Goal: Task Accomplishment & Management: Complete application form

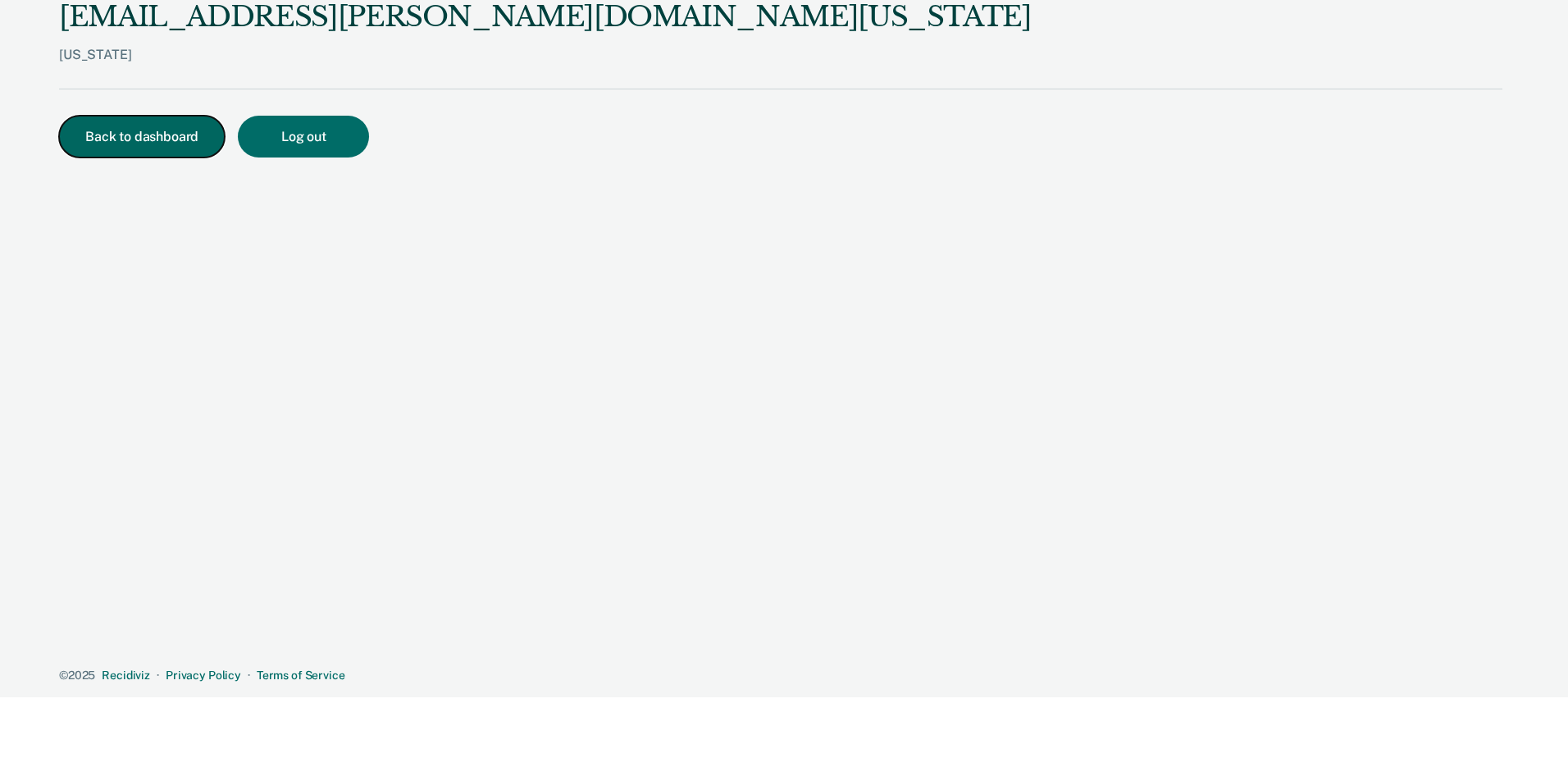
click at [120, 122] on button "Back to dashboard" at bounding box center [142, 136] width 166 height 42
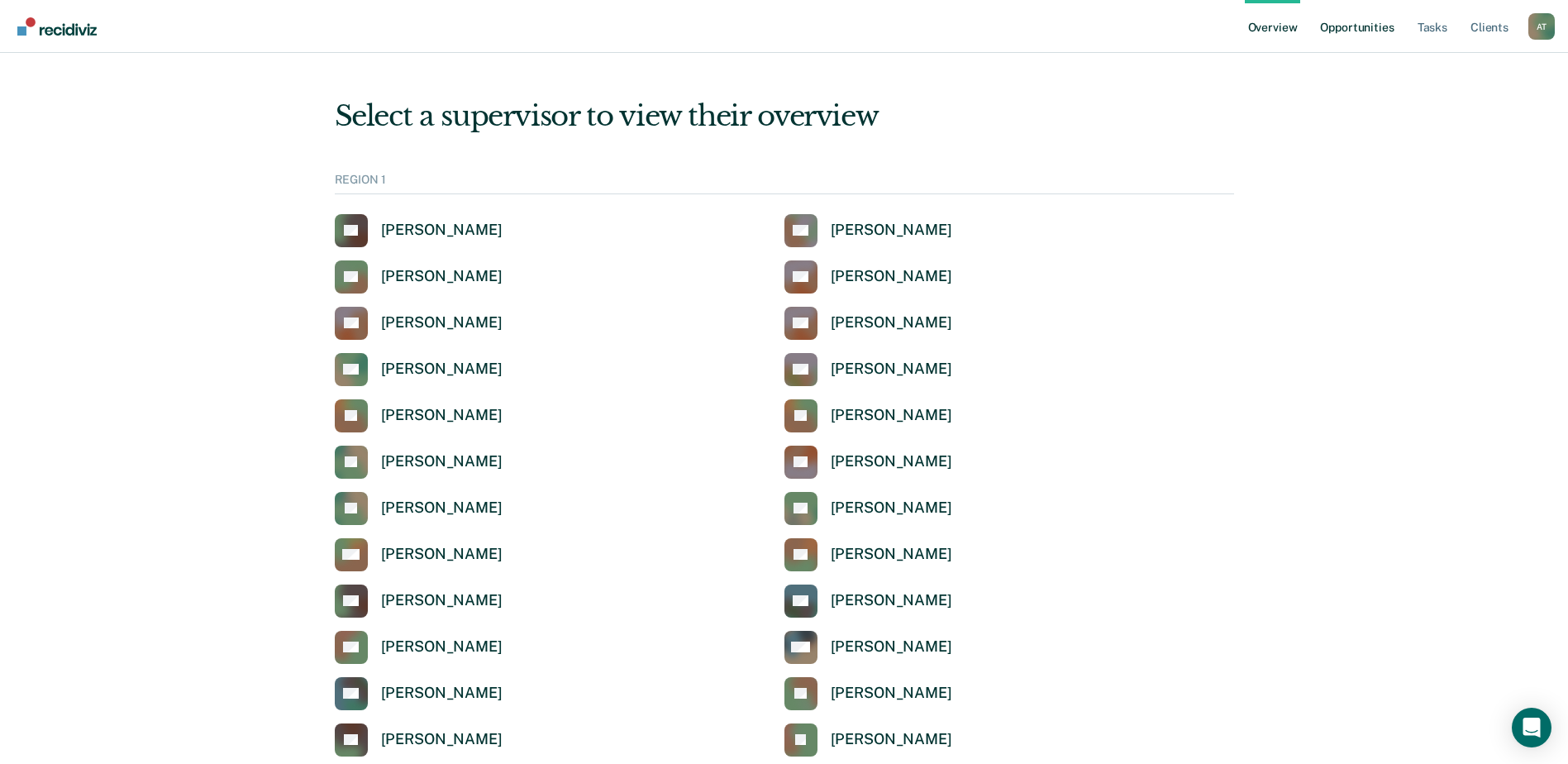
click at [1338, 28] on link "Opportunities" at bounding box center [1358, 26] width 80 height 53
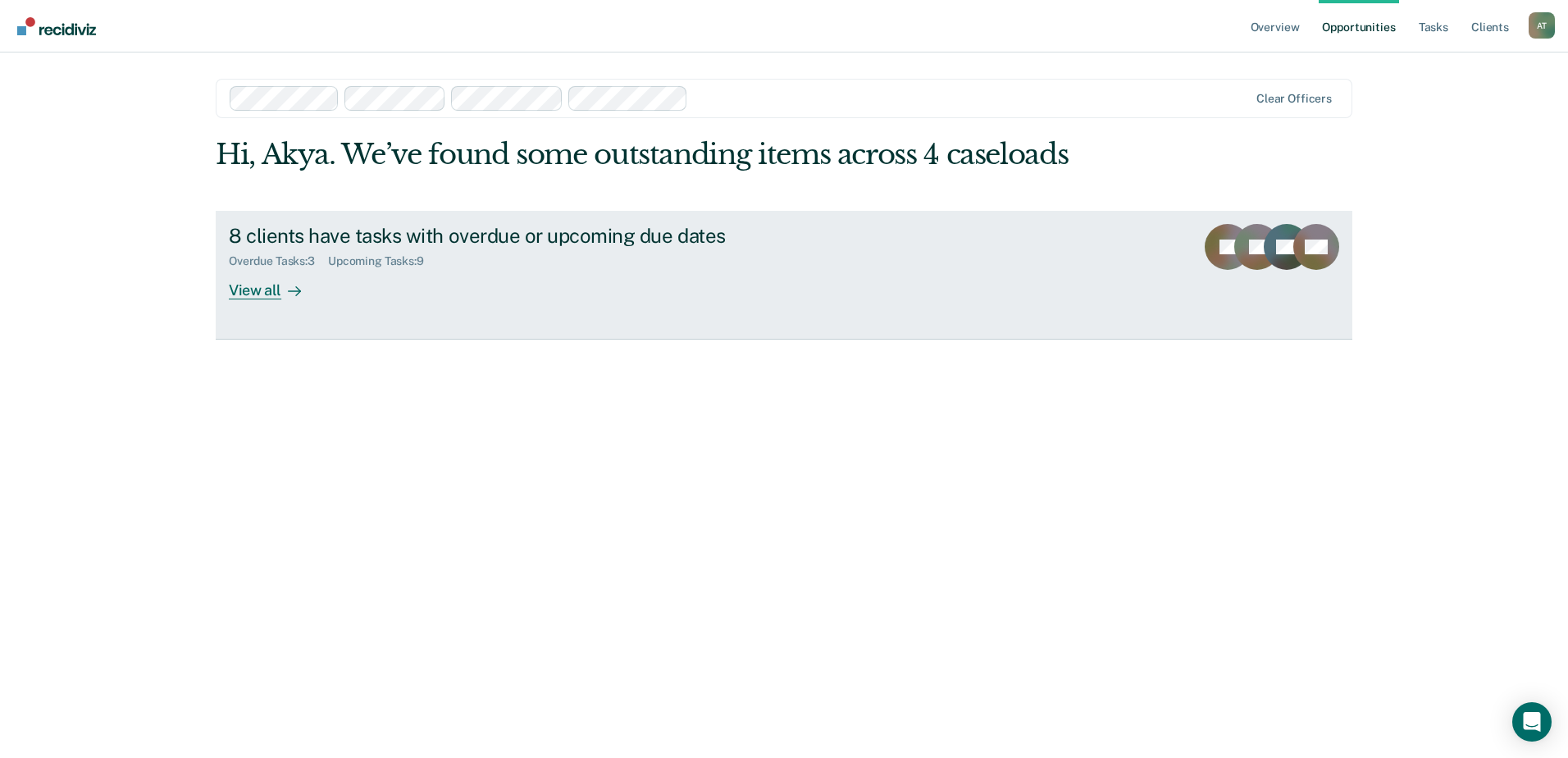
click at [235, 295] on div "View all" at bounding box center [275, 282] width 92 height 32
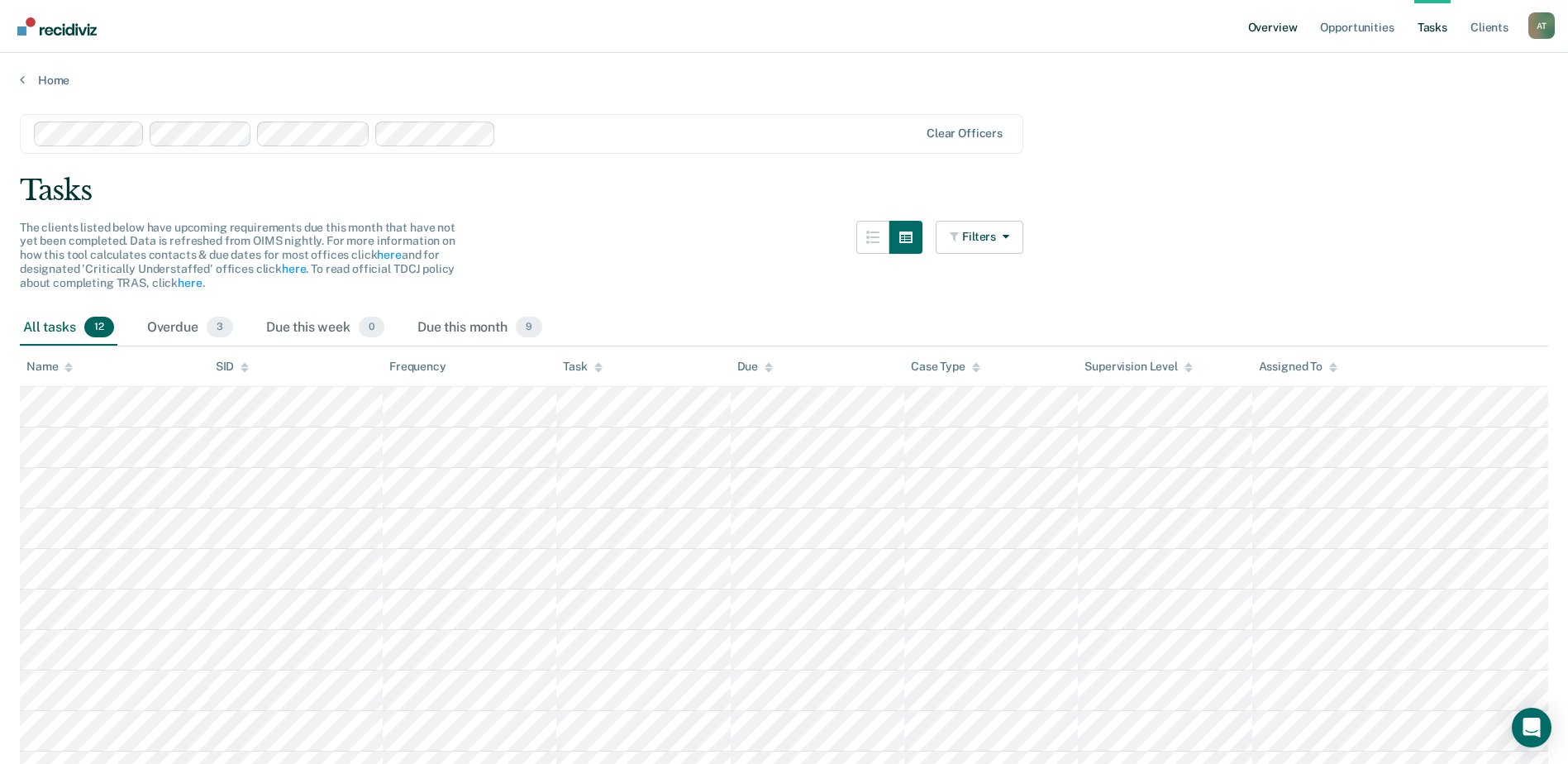
click at [1290, 29] on link "Overview" at bounding box center [1272, 26] width 56 height 53
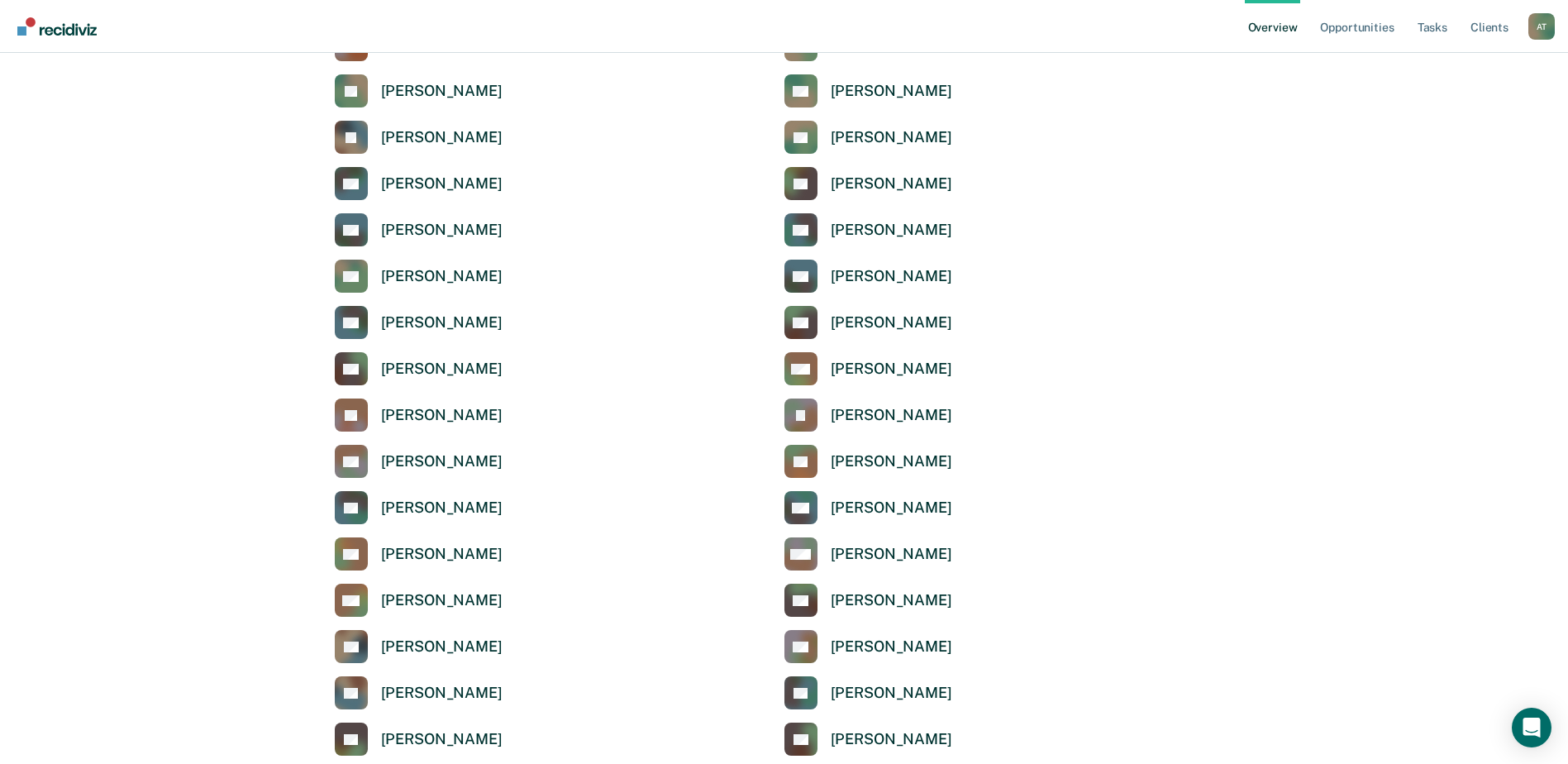
scroll to position [3058, 0]
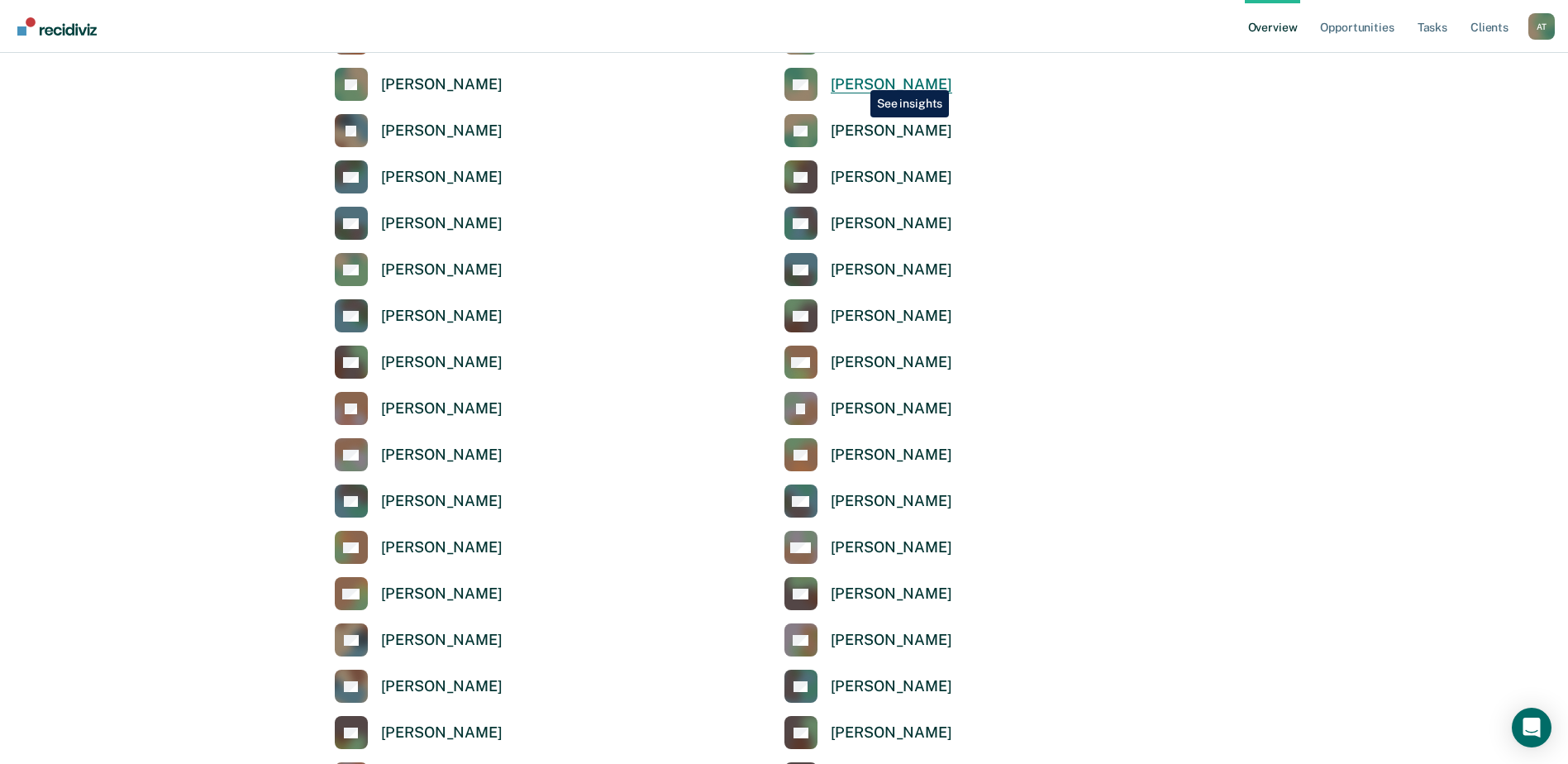
click at [858, 77] on div "[PERSON_NAME]" at bounding box center [892, 84] width 121 height 19
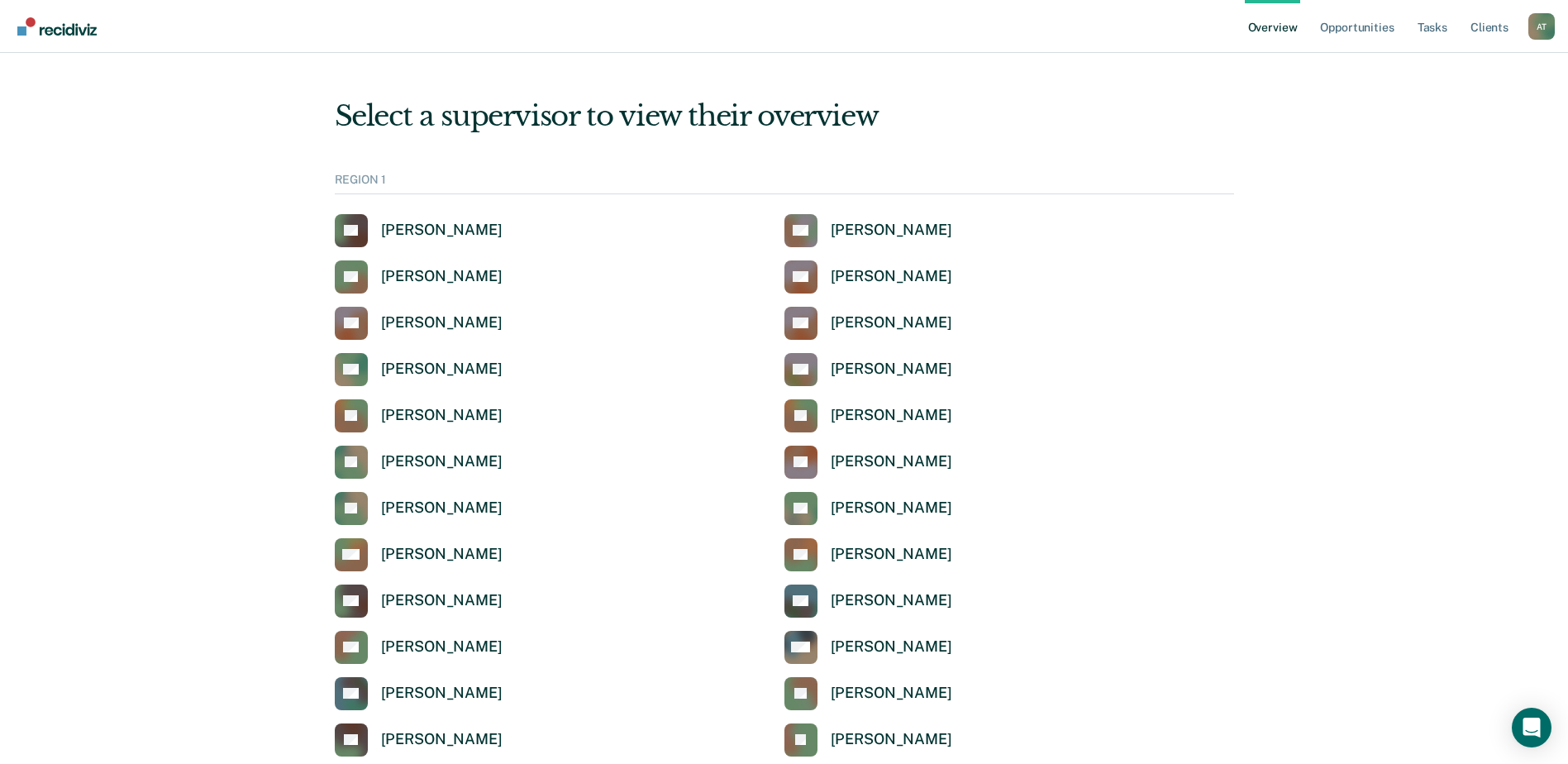
scroll to position [3058, 0]
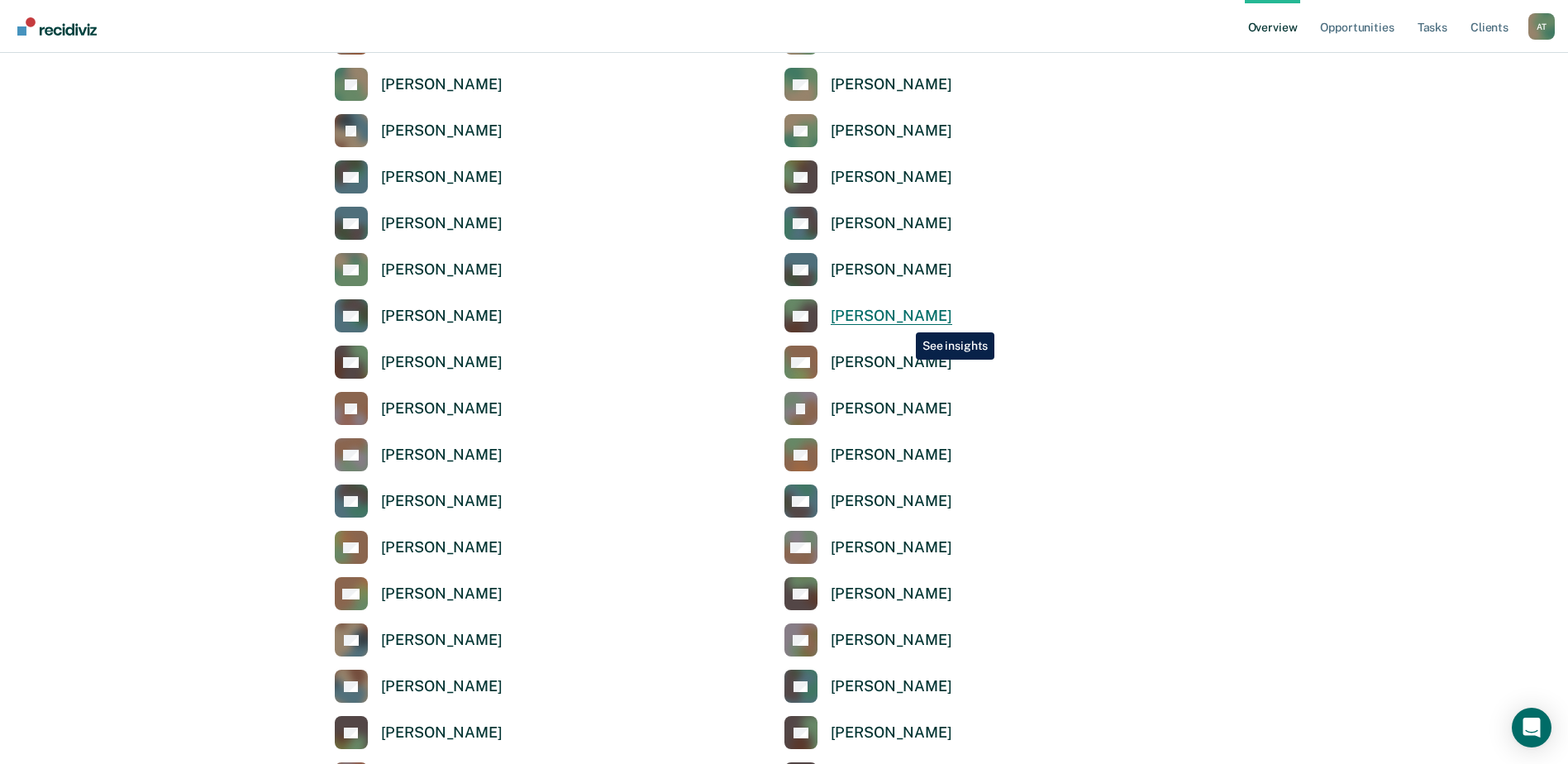
click at [902, 320] on div "[PERSON_NAME]" at bounding box center [892, 315] width 121 height 19
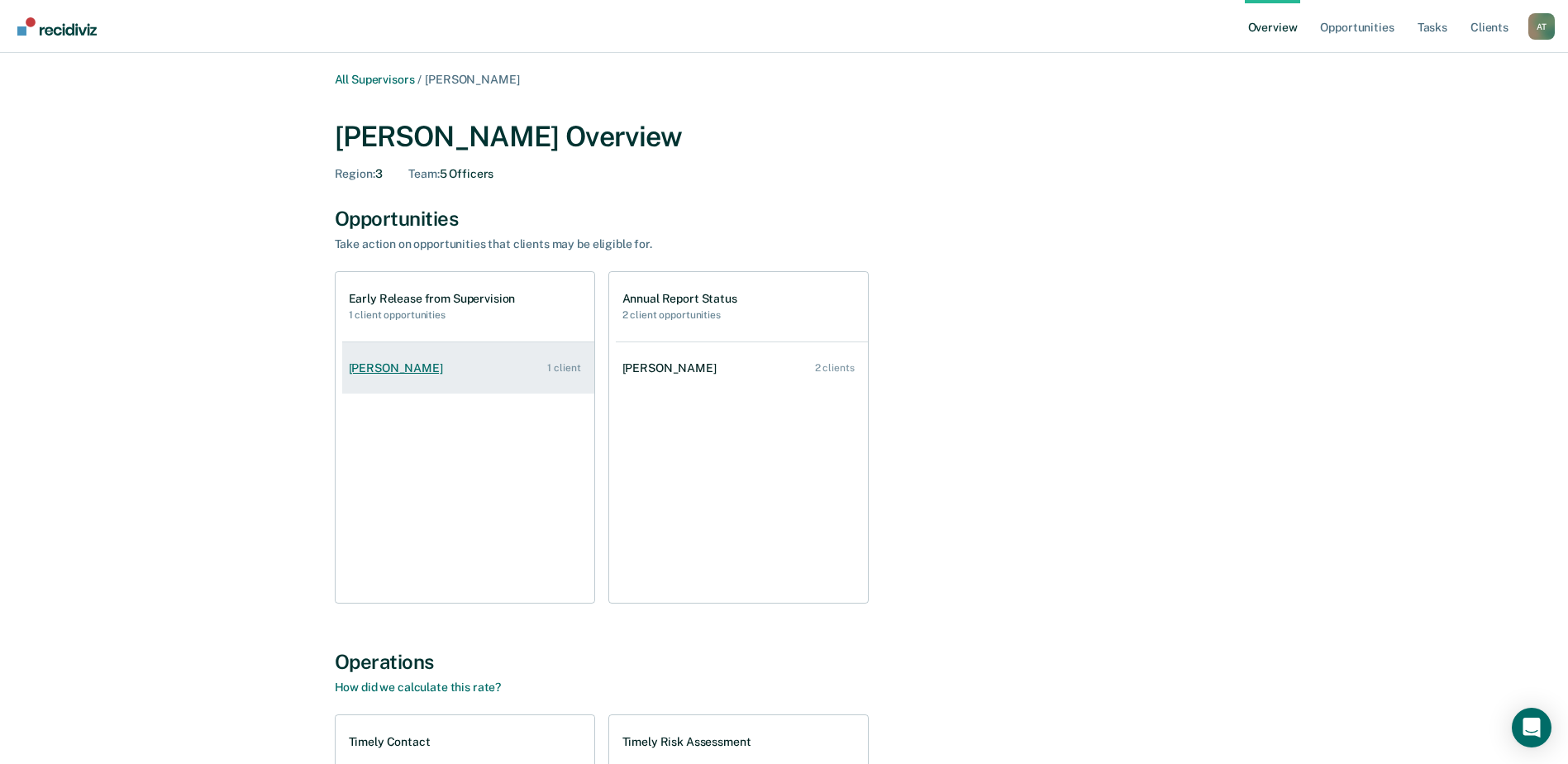
click at [365, 361] on div "[PERSON_NAME]" at bounding box center [398, 368] width 101 height 14
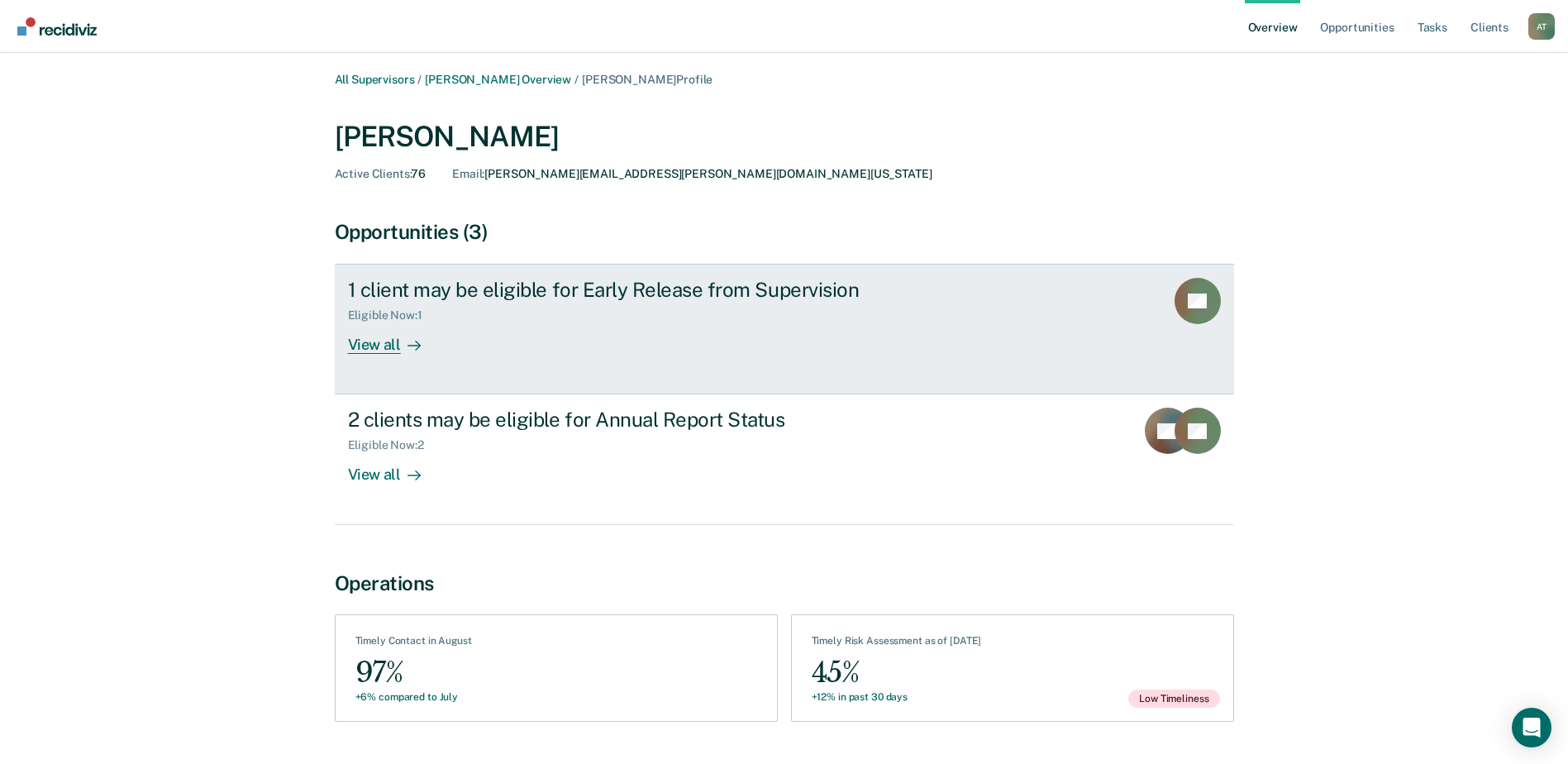
click at [369, 350] on div "View all" at bounding box center [394, 337] width 93 height 32
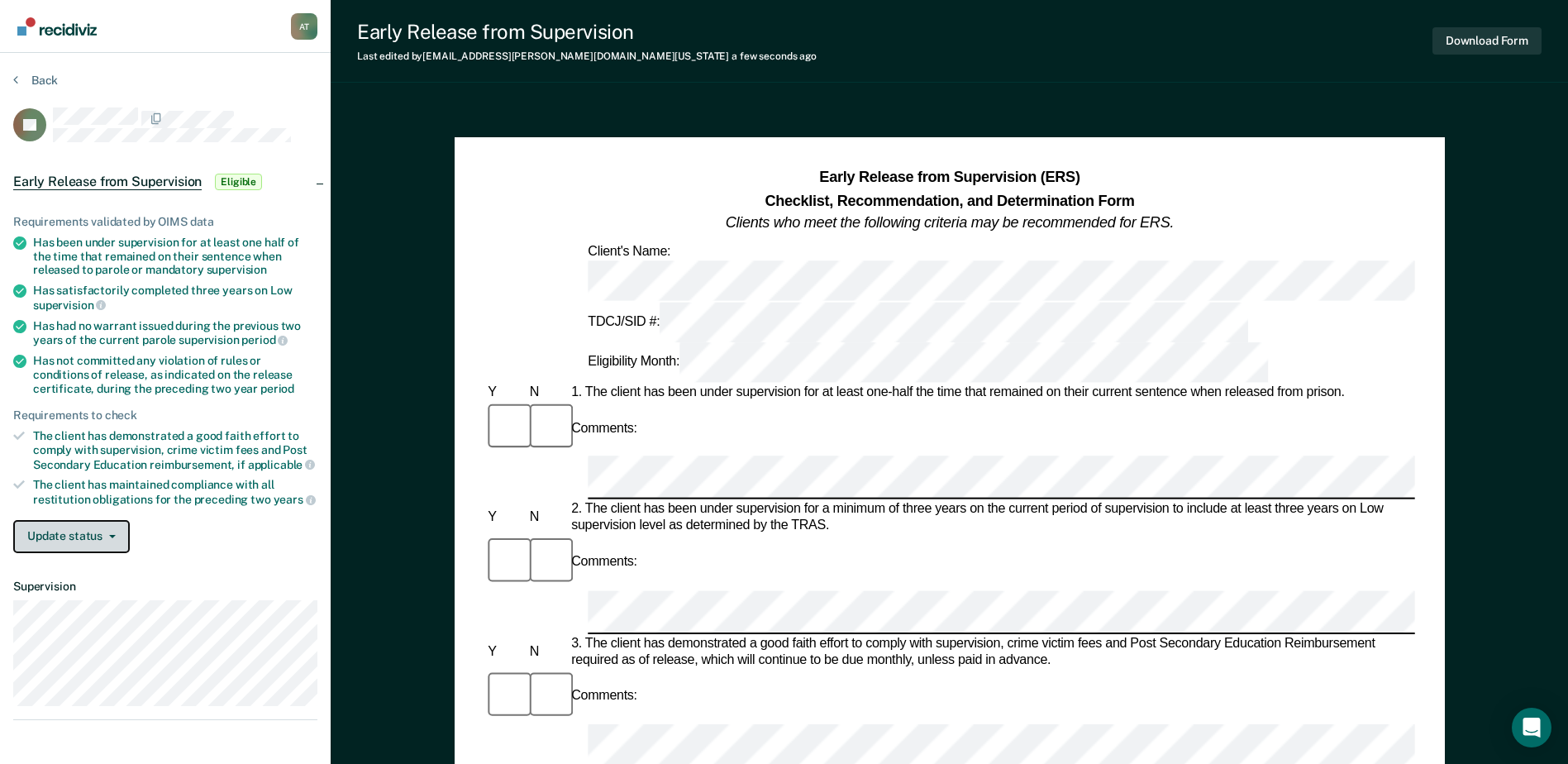
click at [97, 534] on button "Update status" at bounding box center [71, 536] width 116 height 33
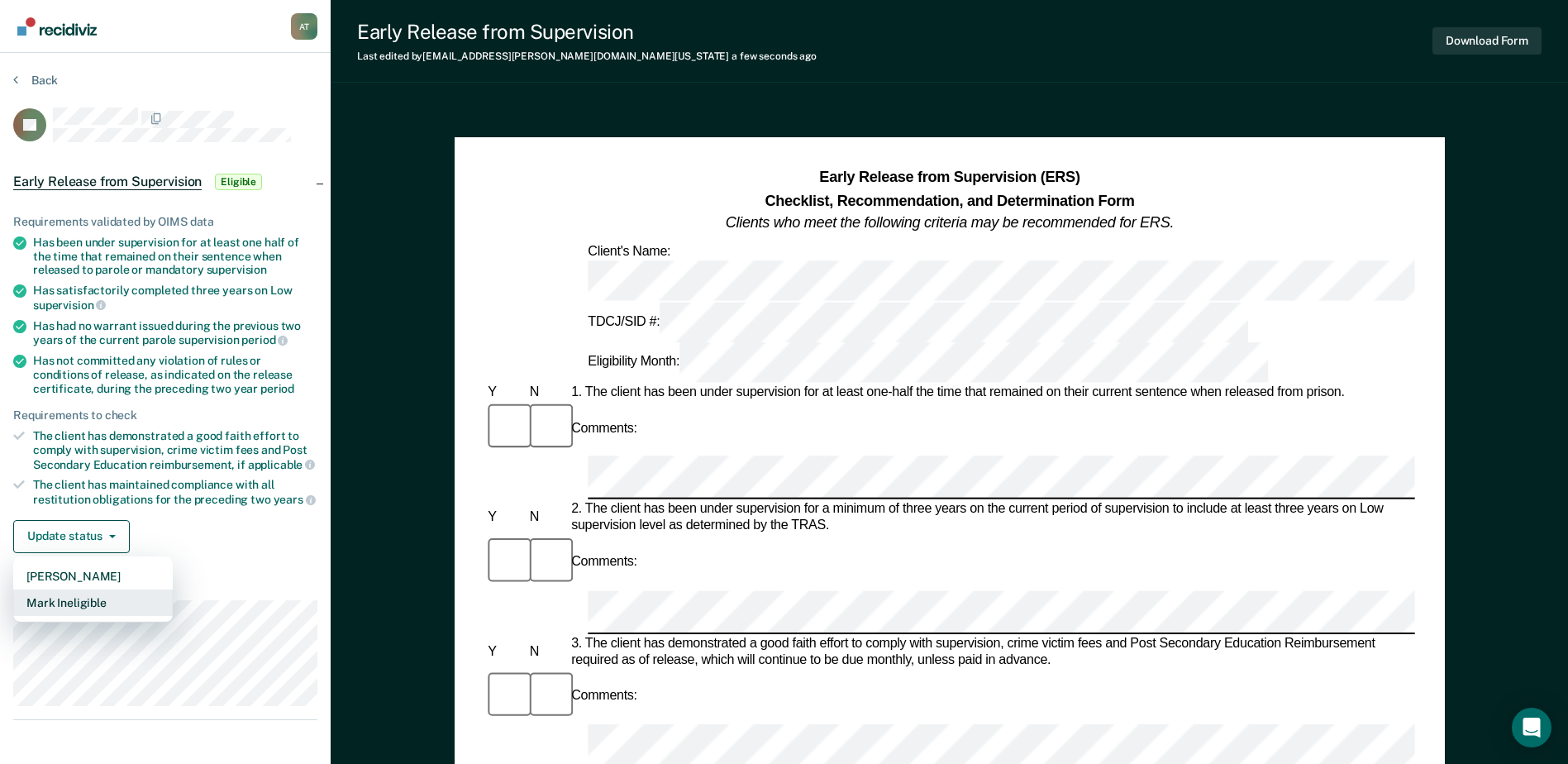
click at [99, 599] on button "Mark Ineligible" at bounding box center [93, 602] width 160 height 26
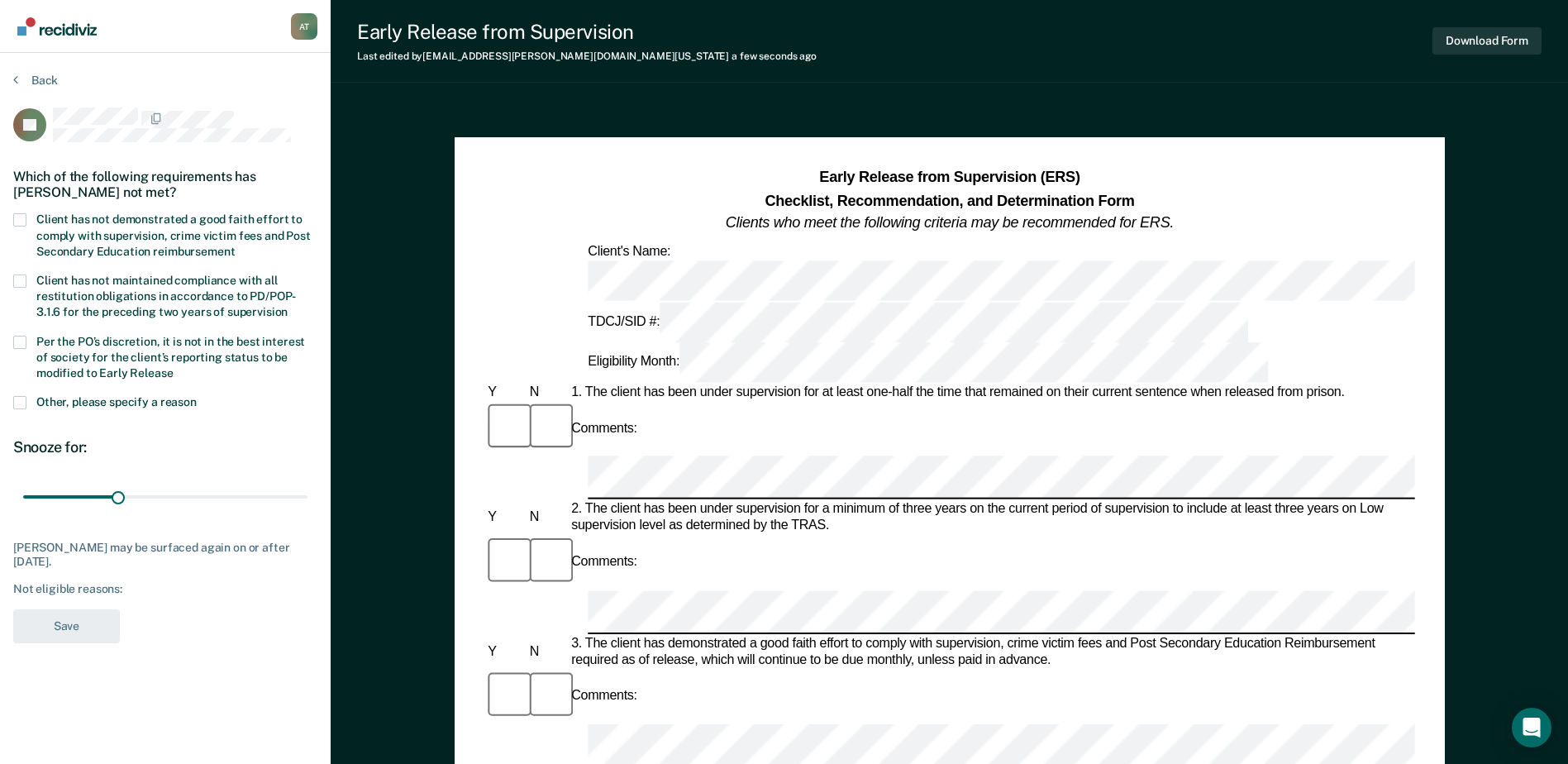
click at [19, 217] on span at bounding box center [21, 220] width 14 height 14
click at [235, 246] on input "Client has not demonstrated a good faith effort to comply with supervision, cri…" at bounding box center [235, 246] width 0 height 0
click at [23, 343] on span at bounding box center [21, 342] width 14 height 14
click at [173, 367] on input "Per the PO’s discretion, it is not in the best interest of society for the clie…" at bounding box center [173, 367] width 0 height 0
drag, startPoint x: 117, startPoint y: 495, endPoint x: 313, endPoint y: 497, distance: 196.0
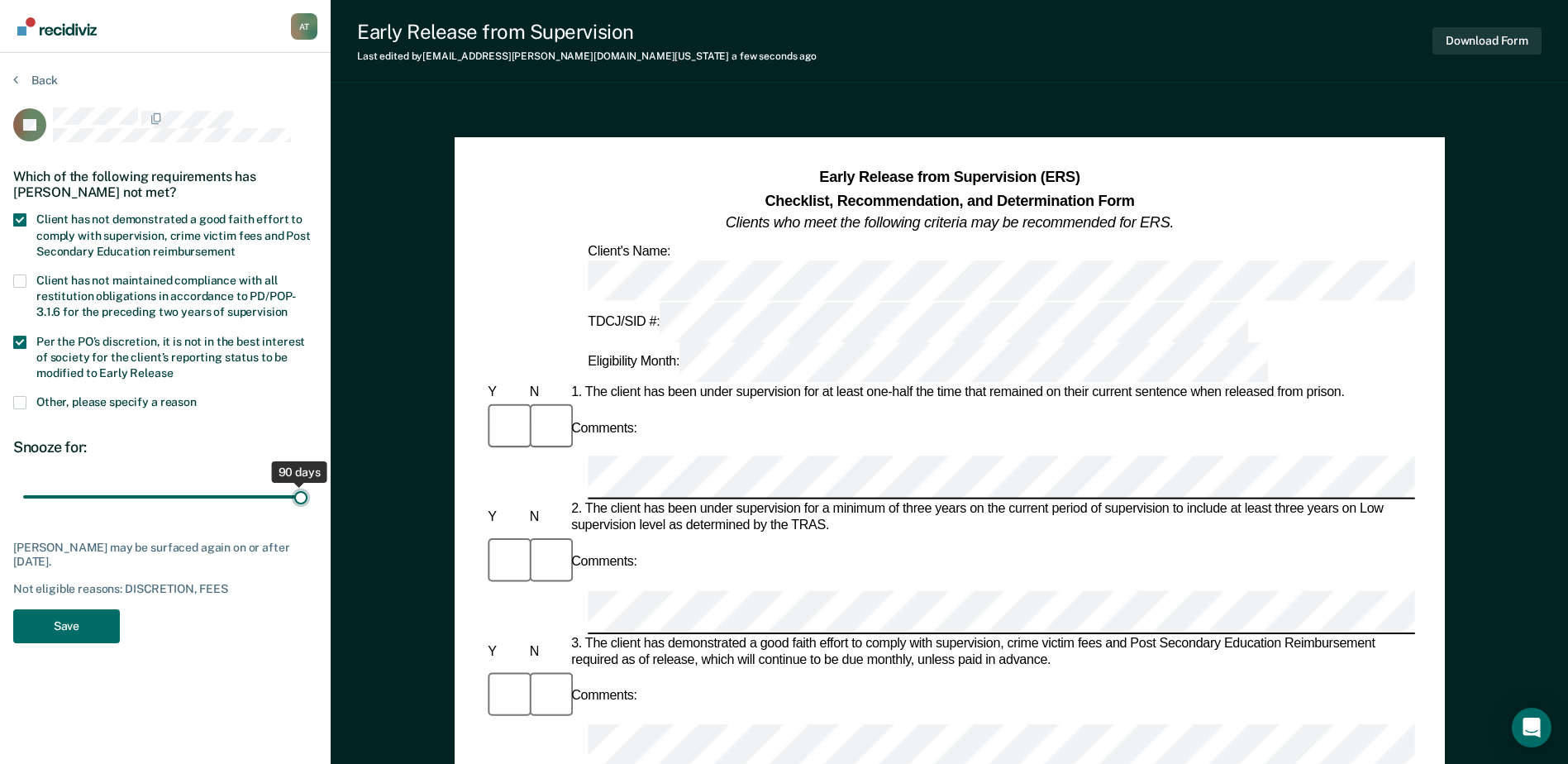
type input "90"
click at [307, 497] on input "range" at bounding box center [165, 497] width 285 height 29
click at [45, 623] on button "Save" at bounding box center [67, 626] width 107 height 34
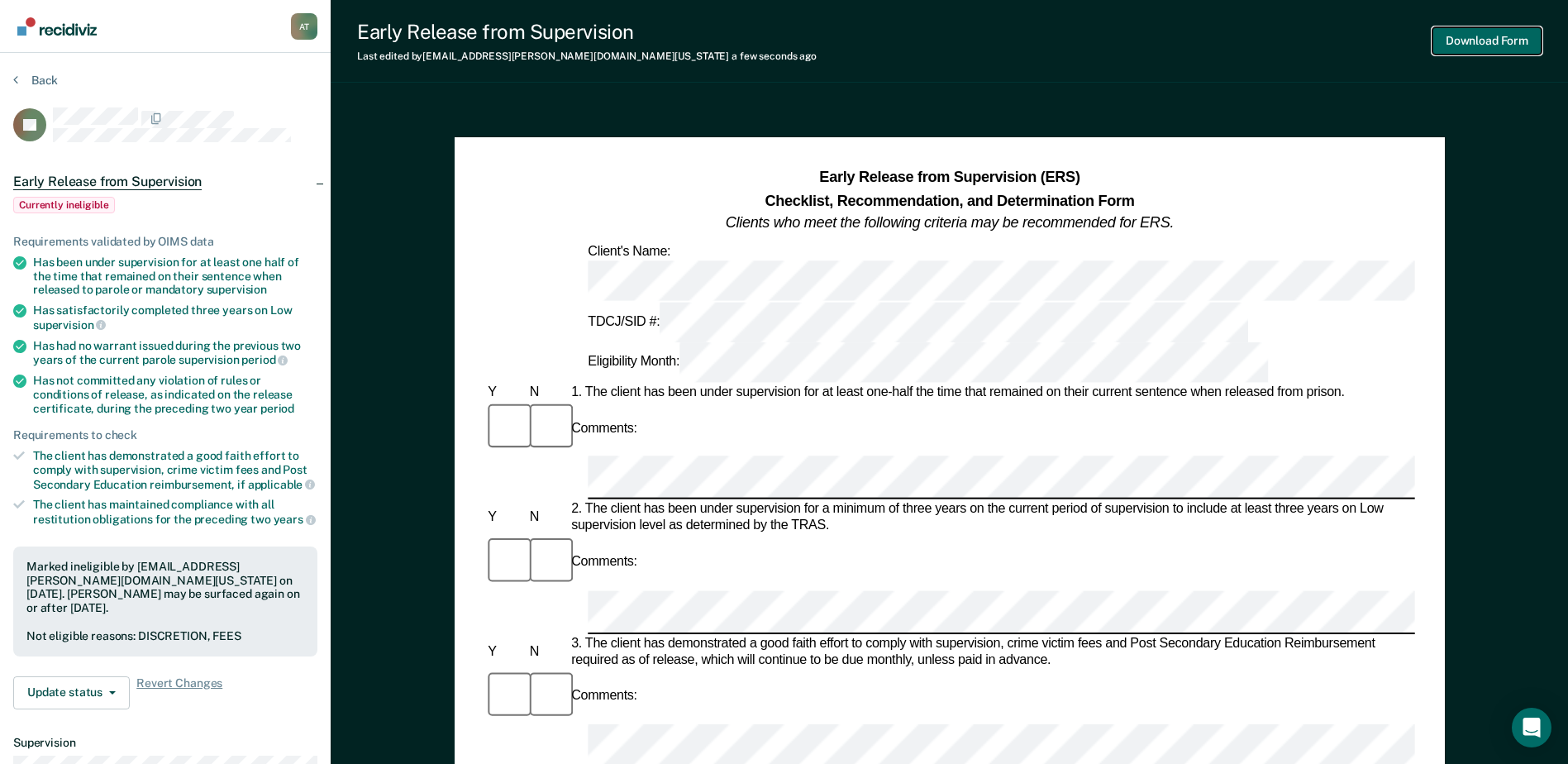
click at [1489, 40] on button "Download Form" at bounding box center [1488, 41] width 110 height 27
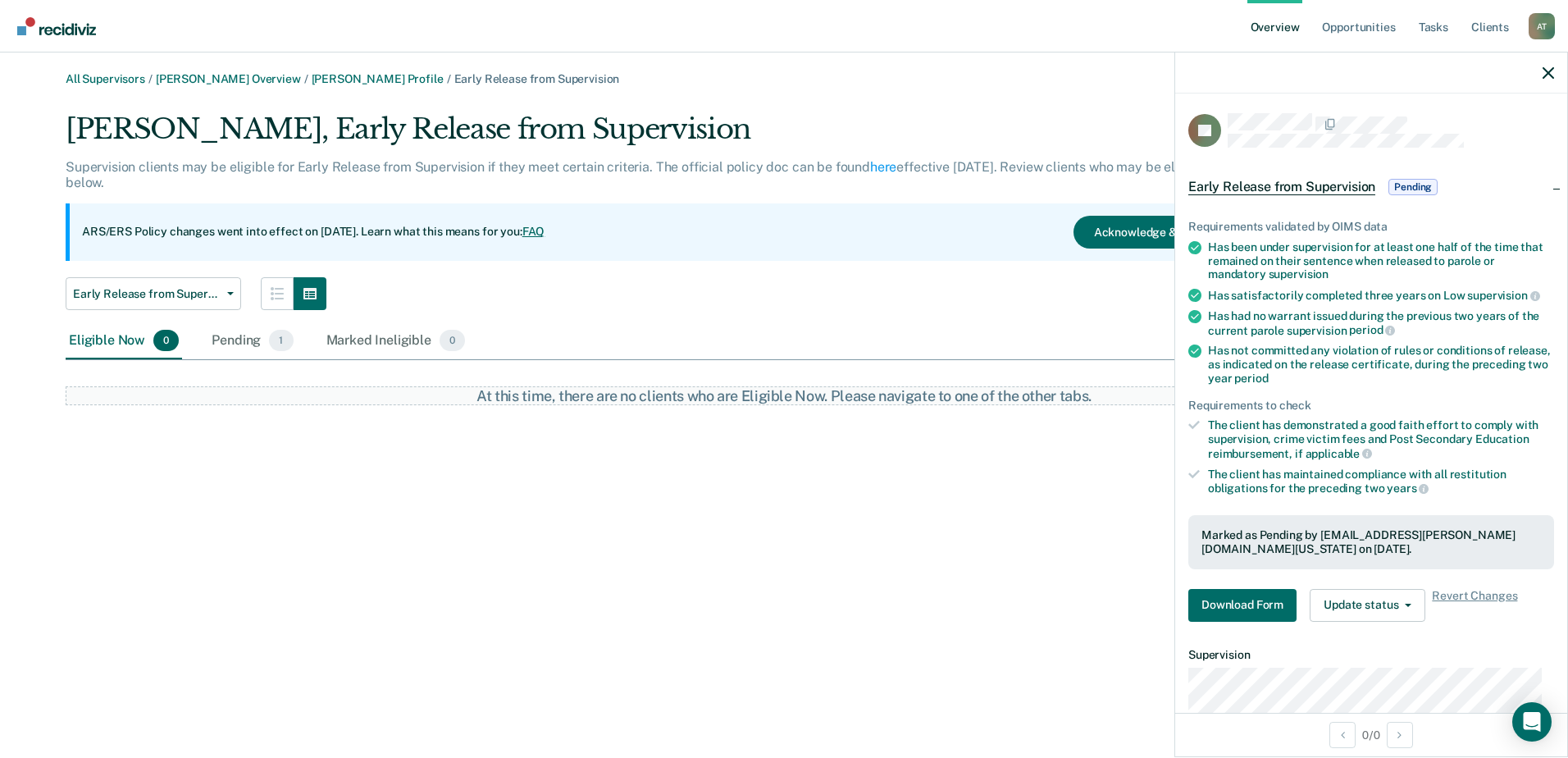
click at [719, 295] on div "Early Release from Supervision Annual Report Status Early Release from Supervis…" at bounding box center [653, 294] width 1176 height 33
click at [1548, 77] on icon "button" at bounding box center [1549, 73] width 12 height 12
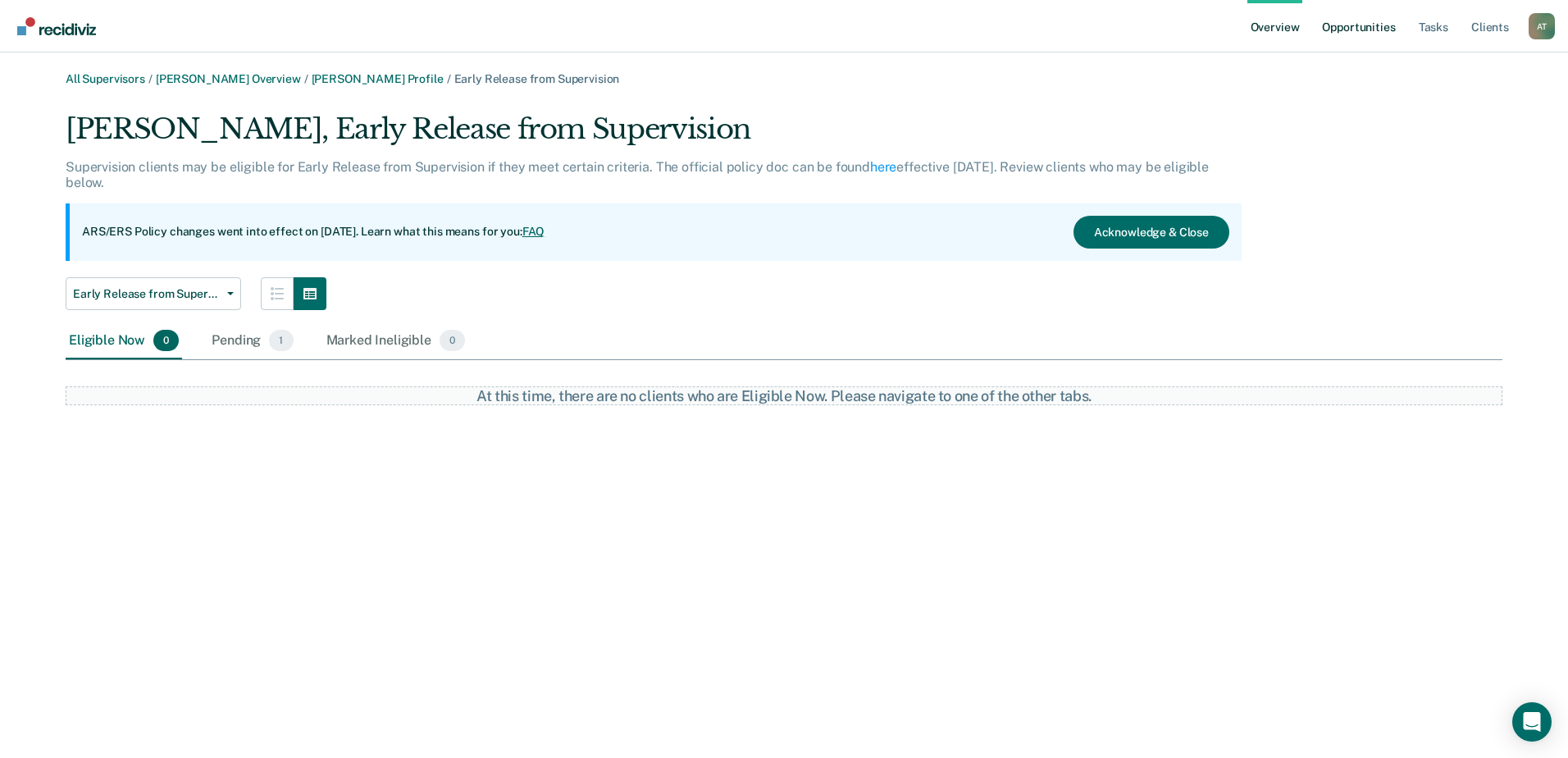
click at [1376, 18] on link "Opportunities" at bounding box center [1358, 26] width 80 height 52
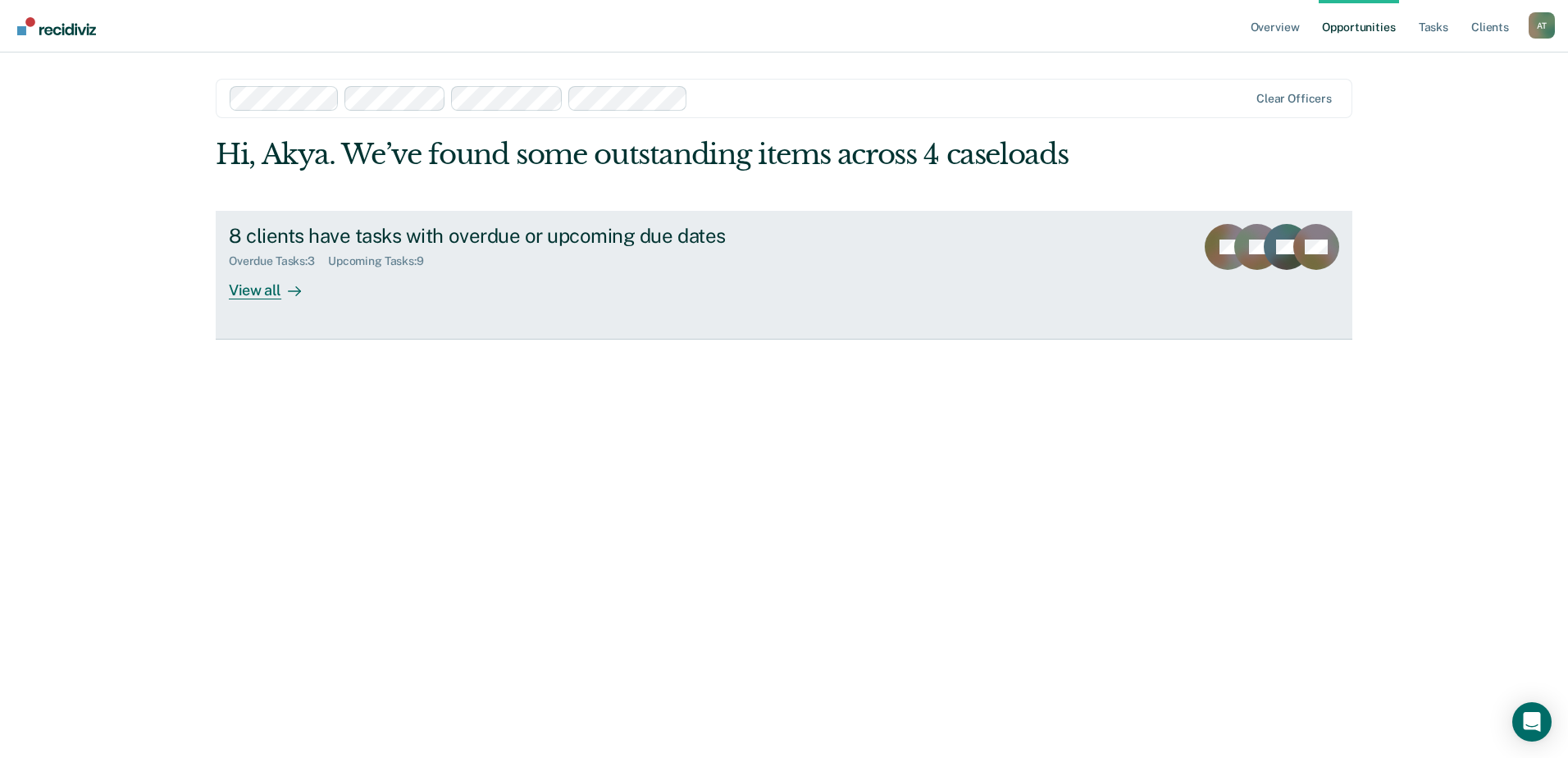
click at [278, 298] on div "View all" at bounding box center [275, 282] width 92 height 32
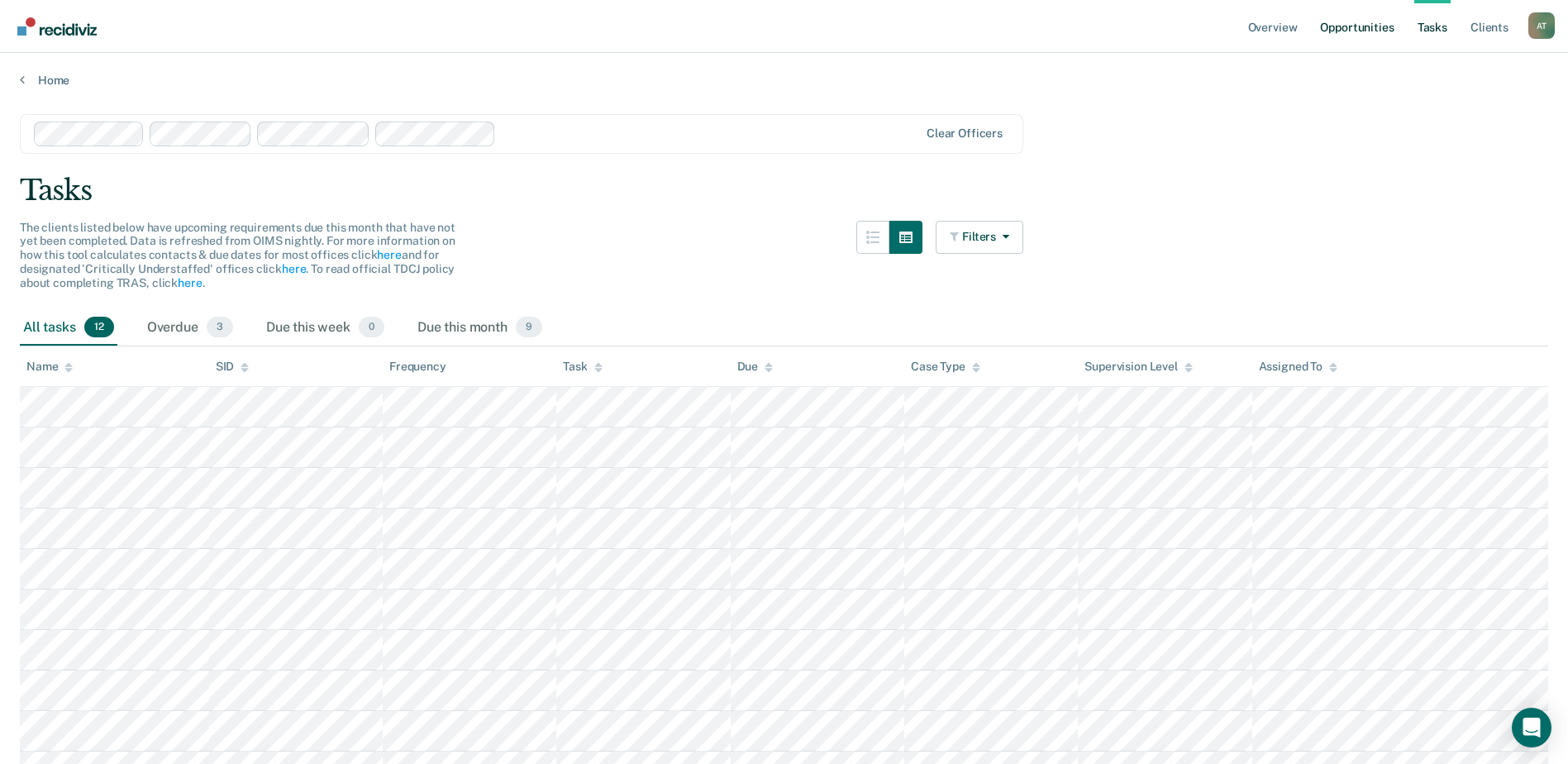
click at [1337, 34] on link "Opportunities" at bounding box center [1358, 26] width 80 height 53
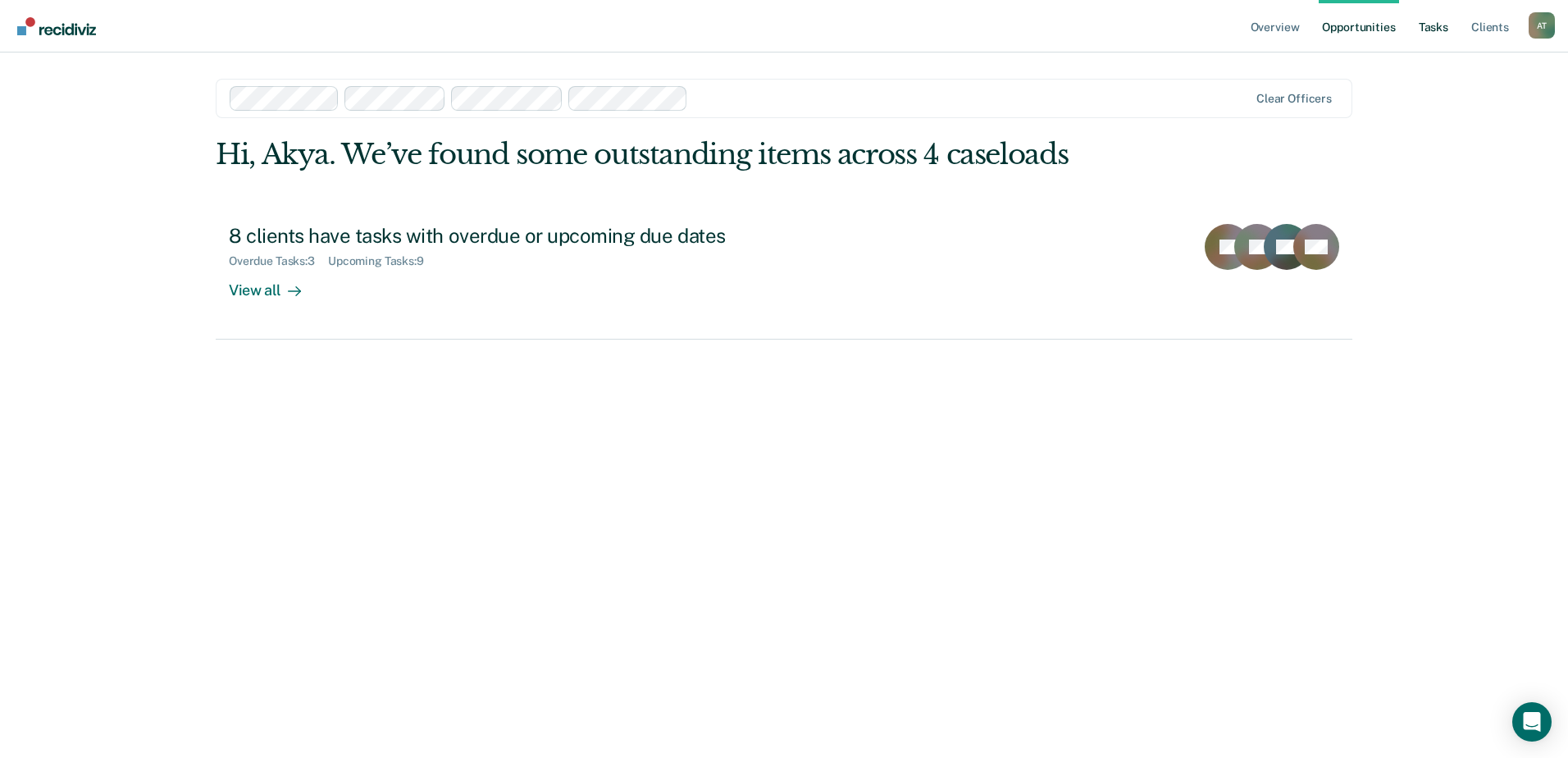
click at [1445, 30] on link "Tasks" at bounding box center [1433, 26] width 36 height 52
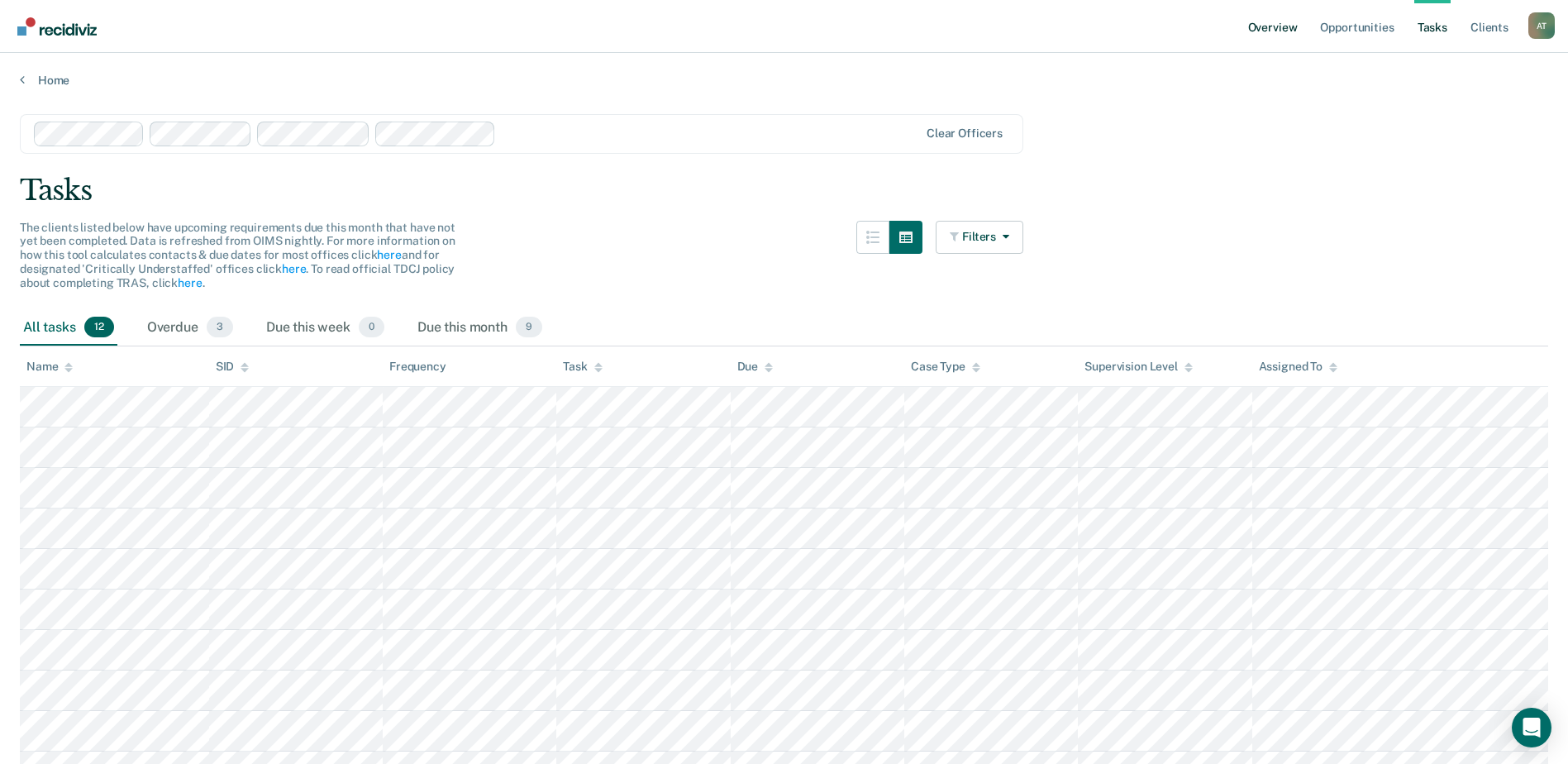
click at [1291, 30] on link "Overview" at bounding box center [1272, 26] width 56 height 53
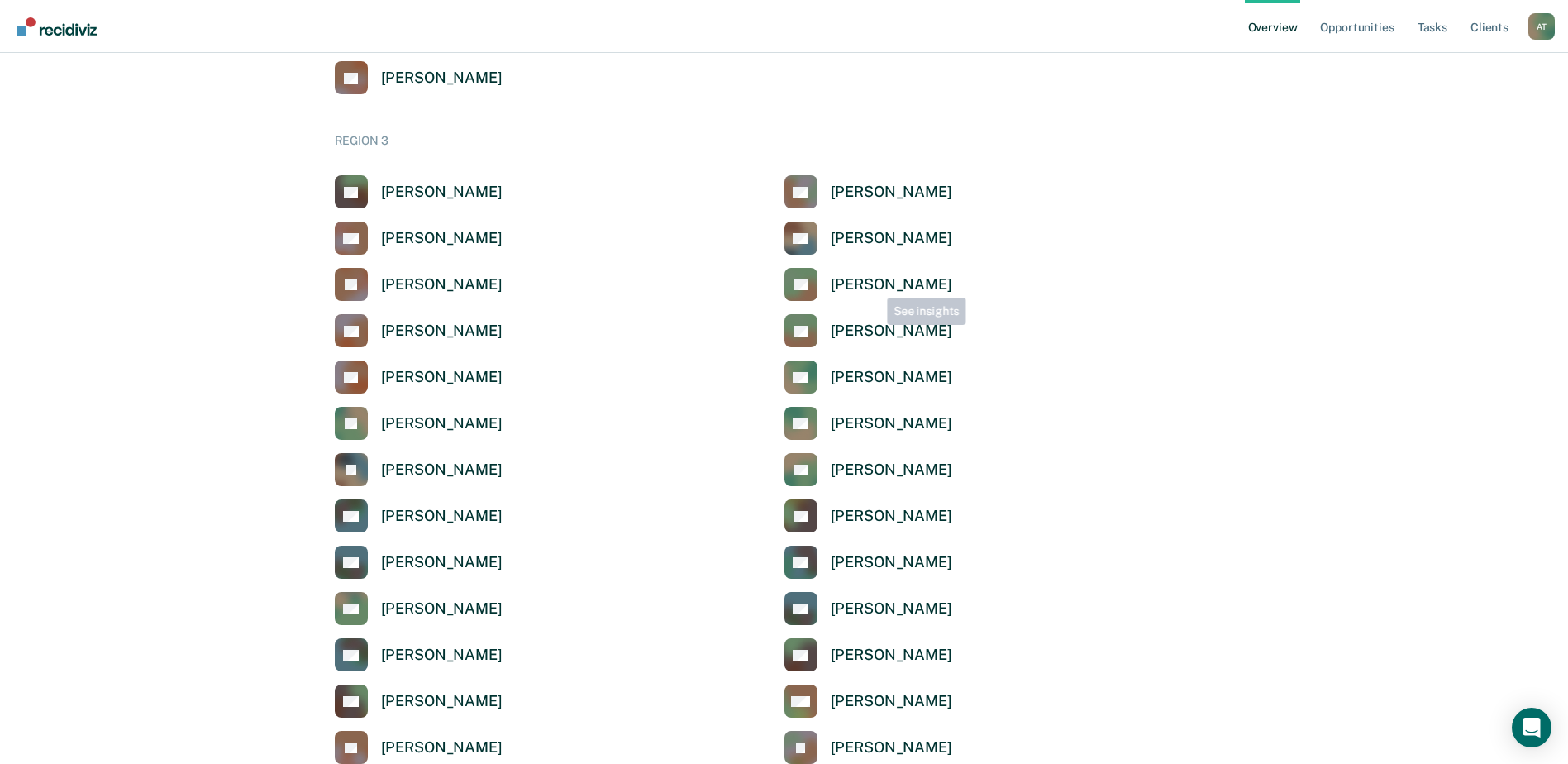
scroll to position [2975, 0]
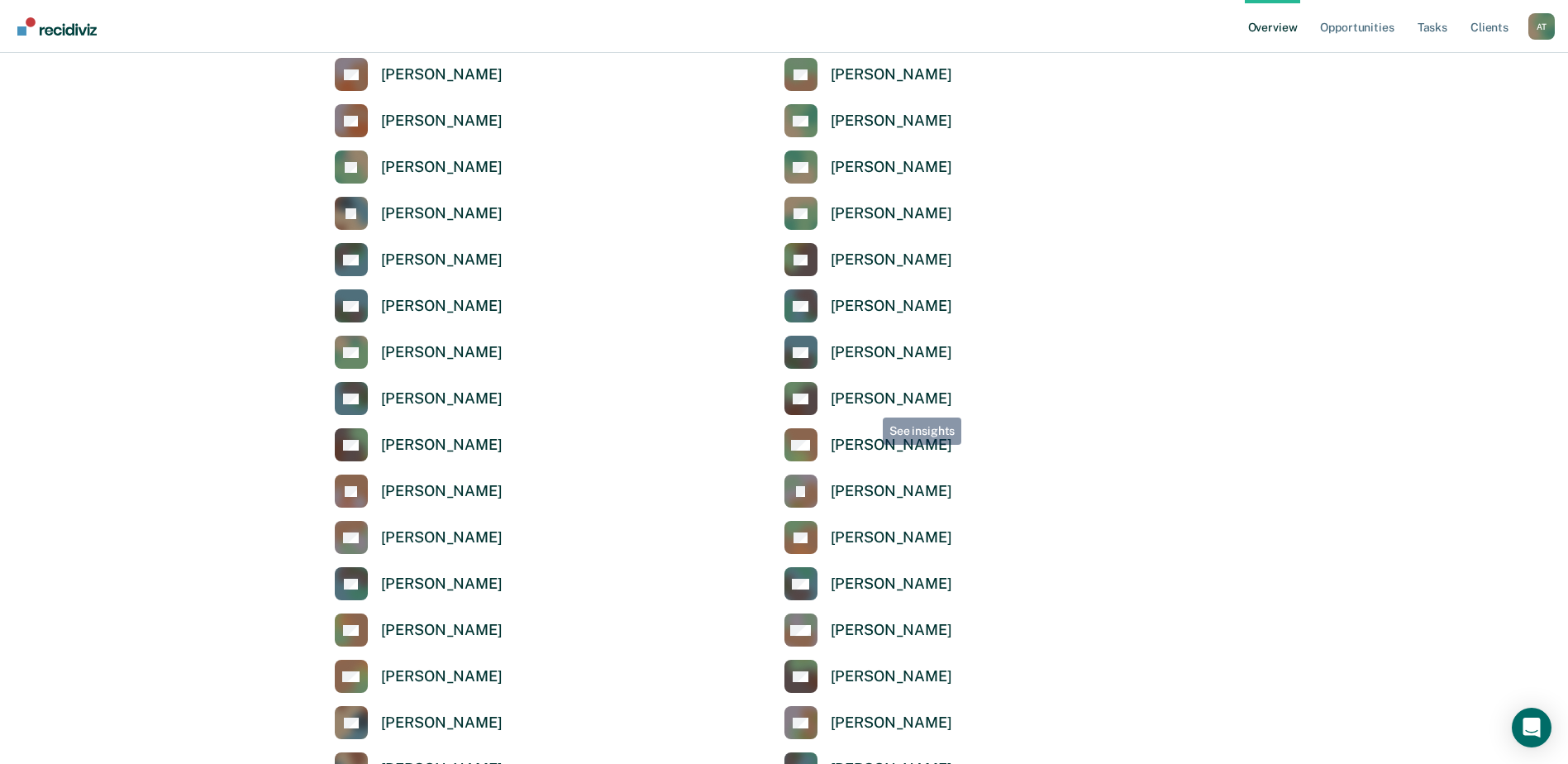
click at [870, 402] on div "[PERSON_NAME]" at bounding box center [892, 398] width 121 height 19
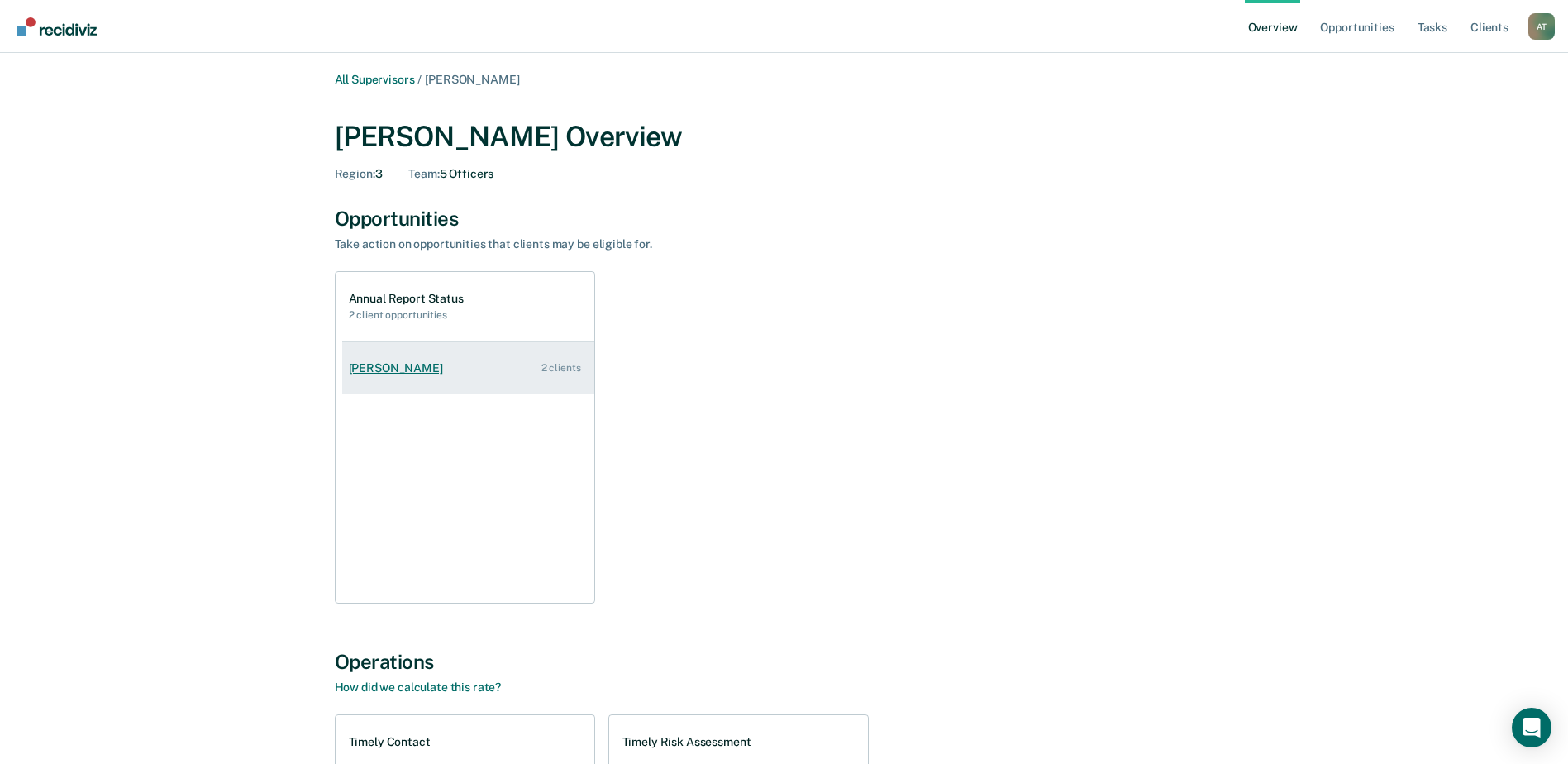
click at [400, 372] on div "[PERSON_NAME]" at bounding box center [398, 368] width 101 height 14
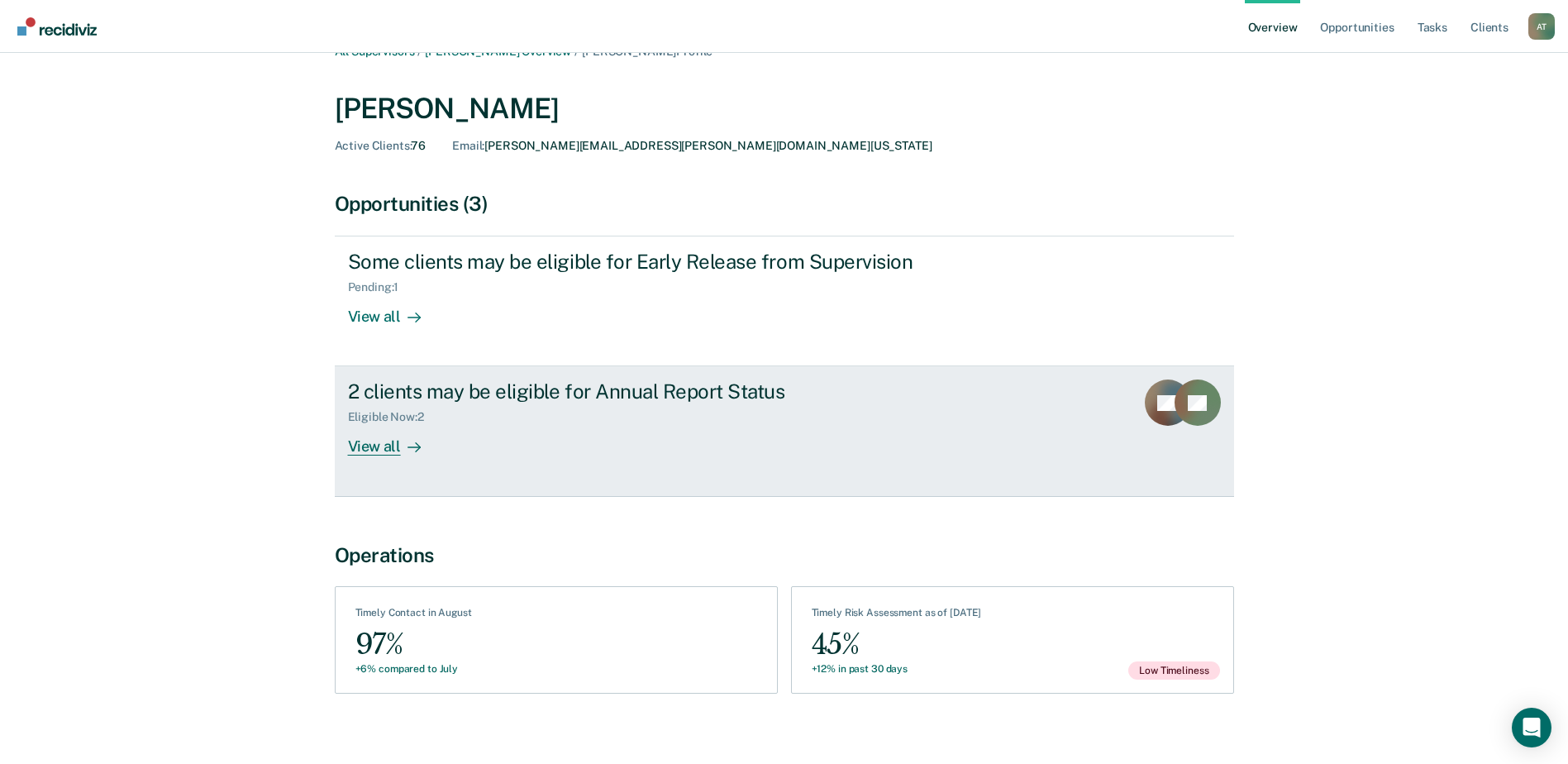
scroll to position [44, 0]
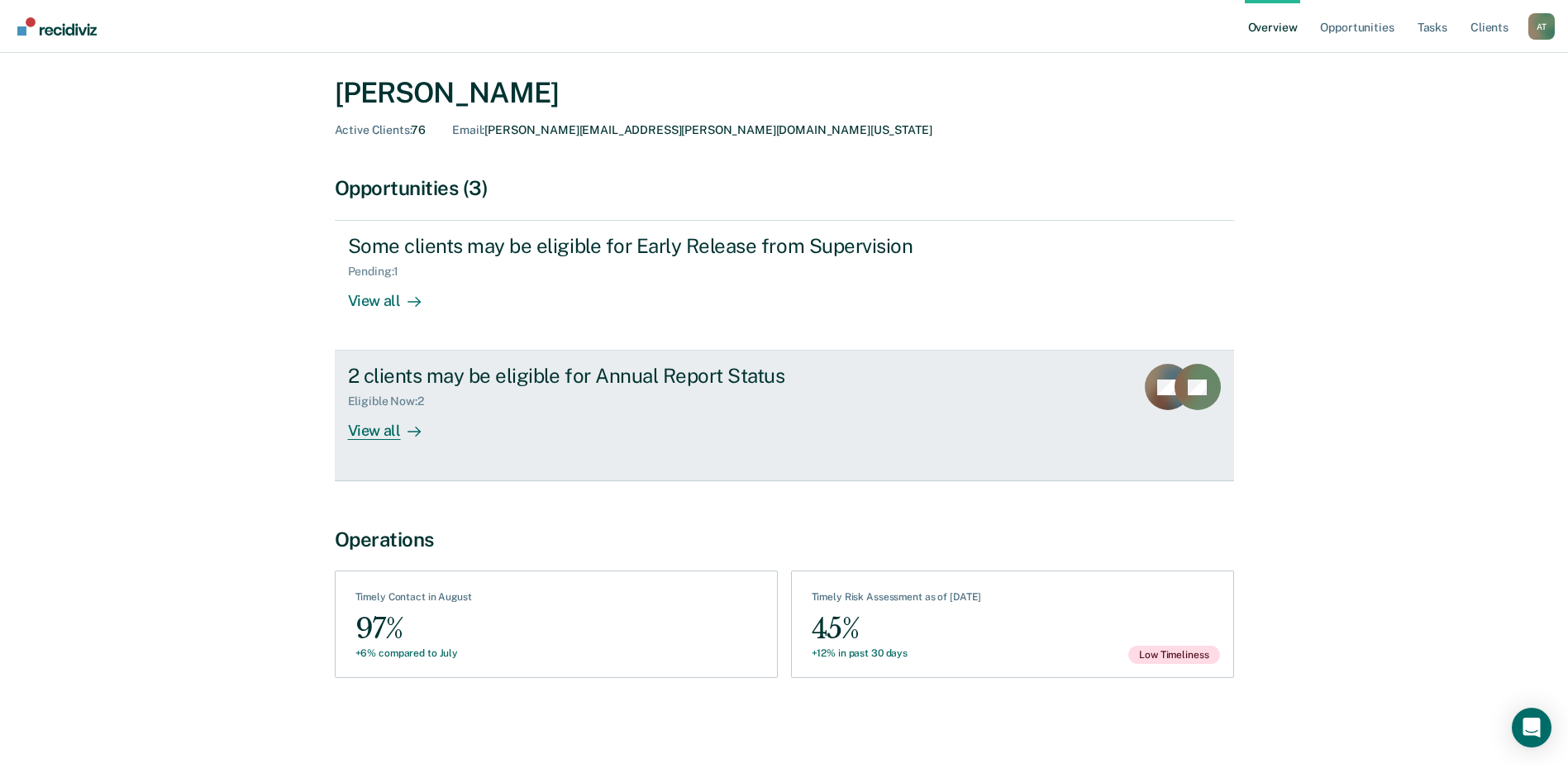
click at [374, 434] on div "View all" at bounding box center [394, 424] width 93 height 32
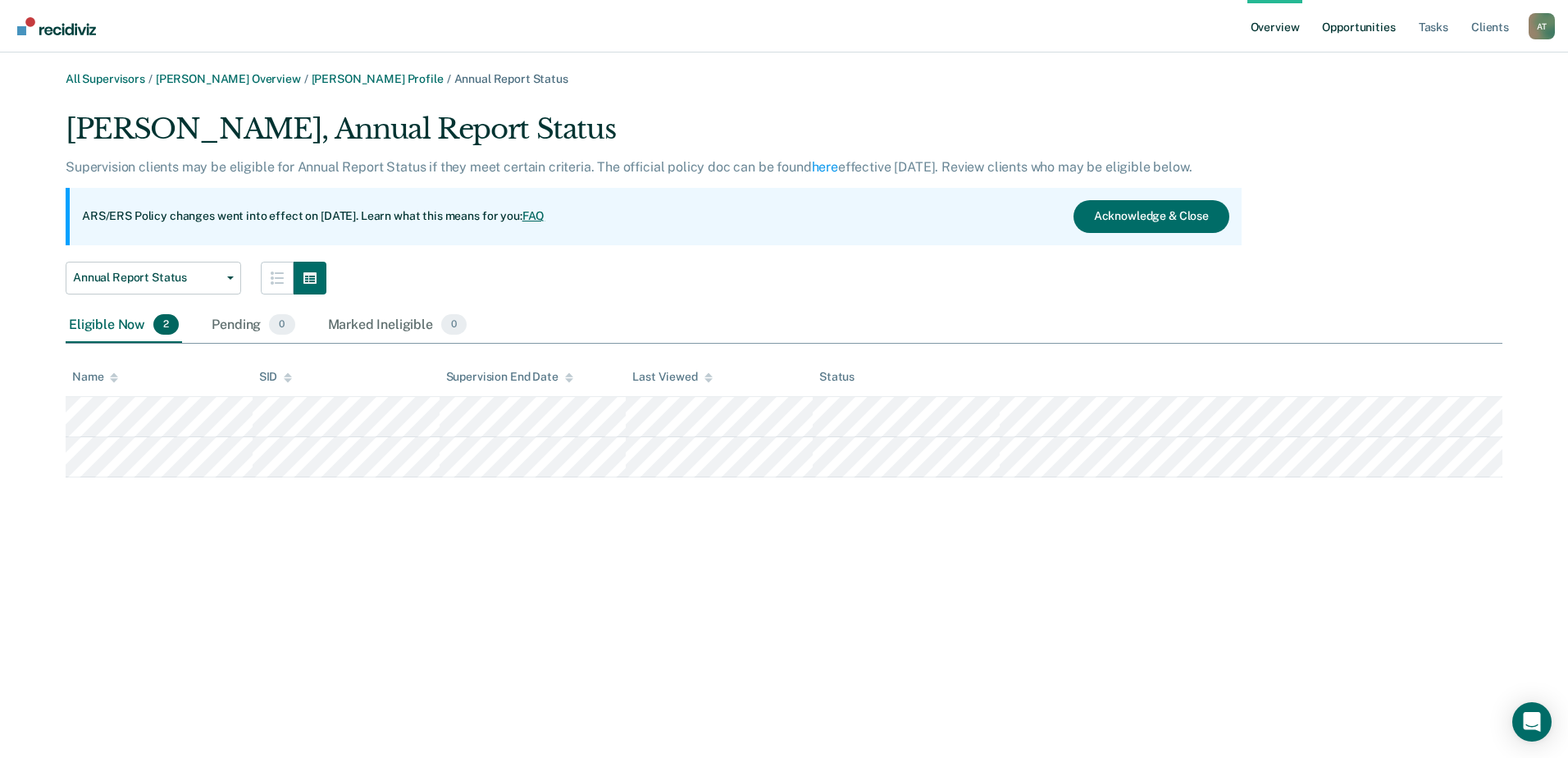
click at [1355, 28] on link "Opportunities" at bounding box center [1358, 26] width 80 height 52
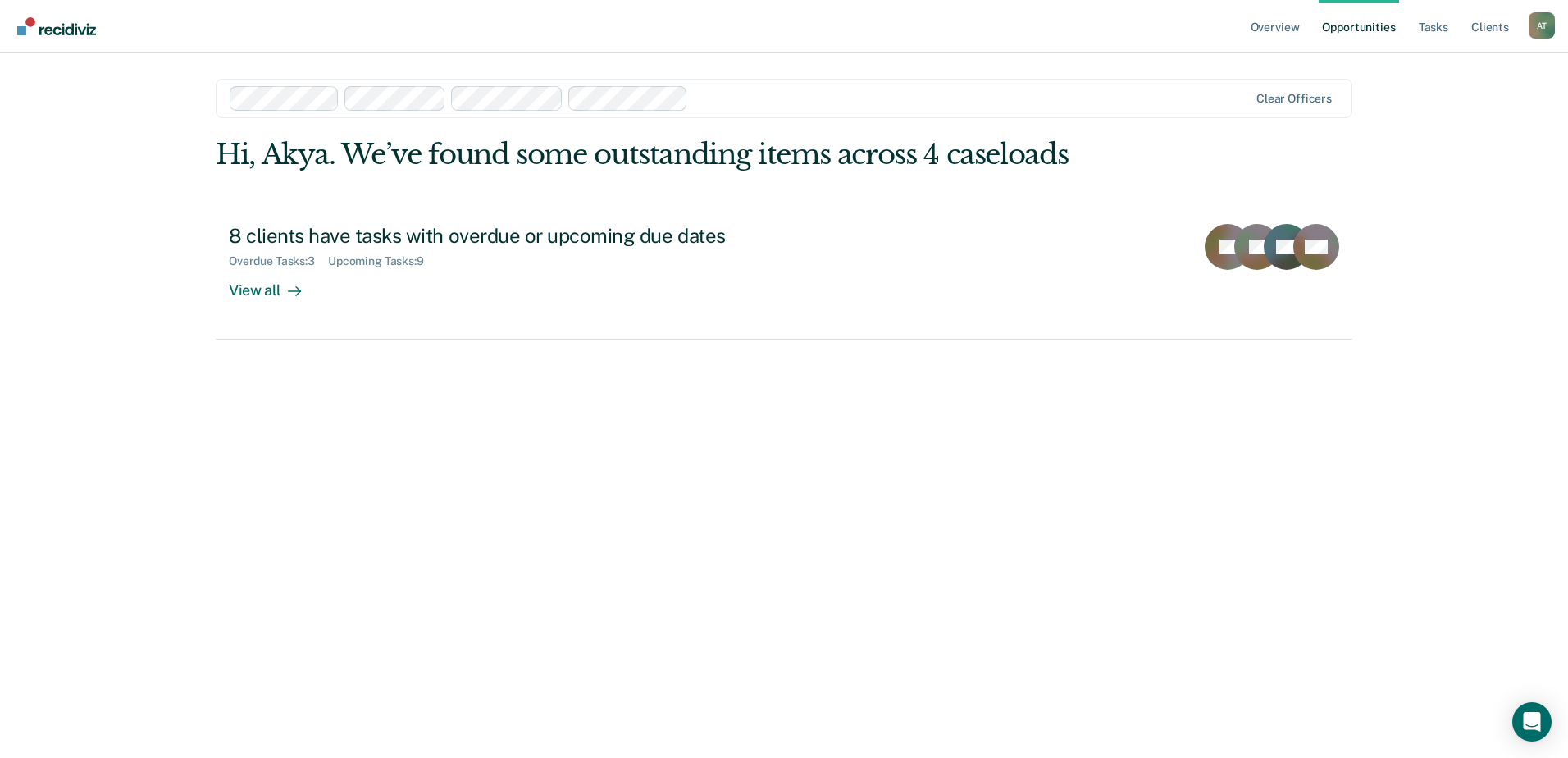
click at [1284, 32] on link "Overview" at bounding box center [1275, 26] width 55 height 52
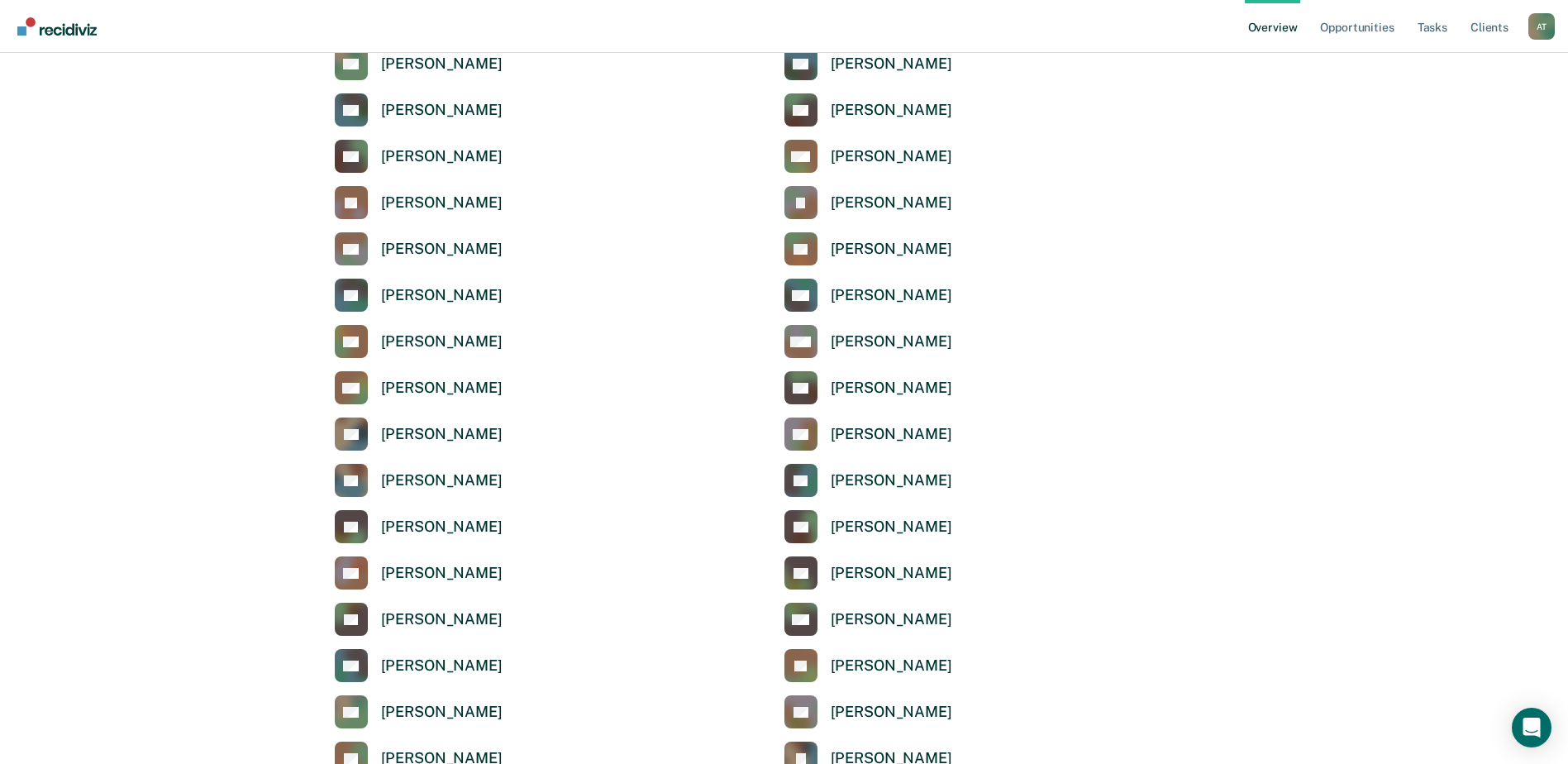
scroll to position [3471, 0]
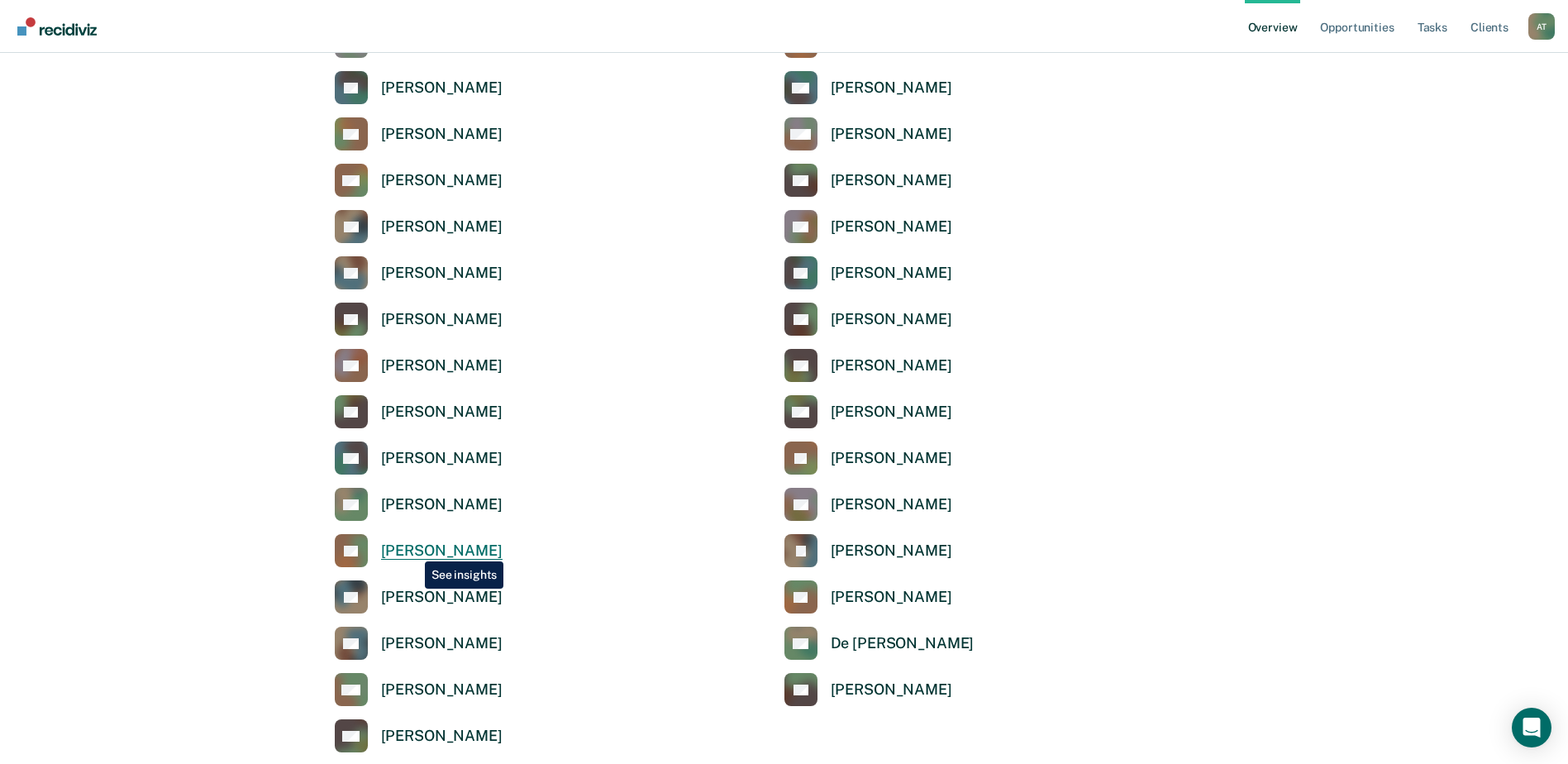
click at [410, 544] on div "[PERSON_NAME]" at bounding box center [441, 550] width 121 height 19
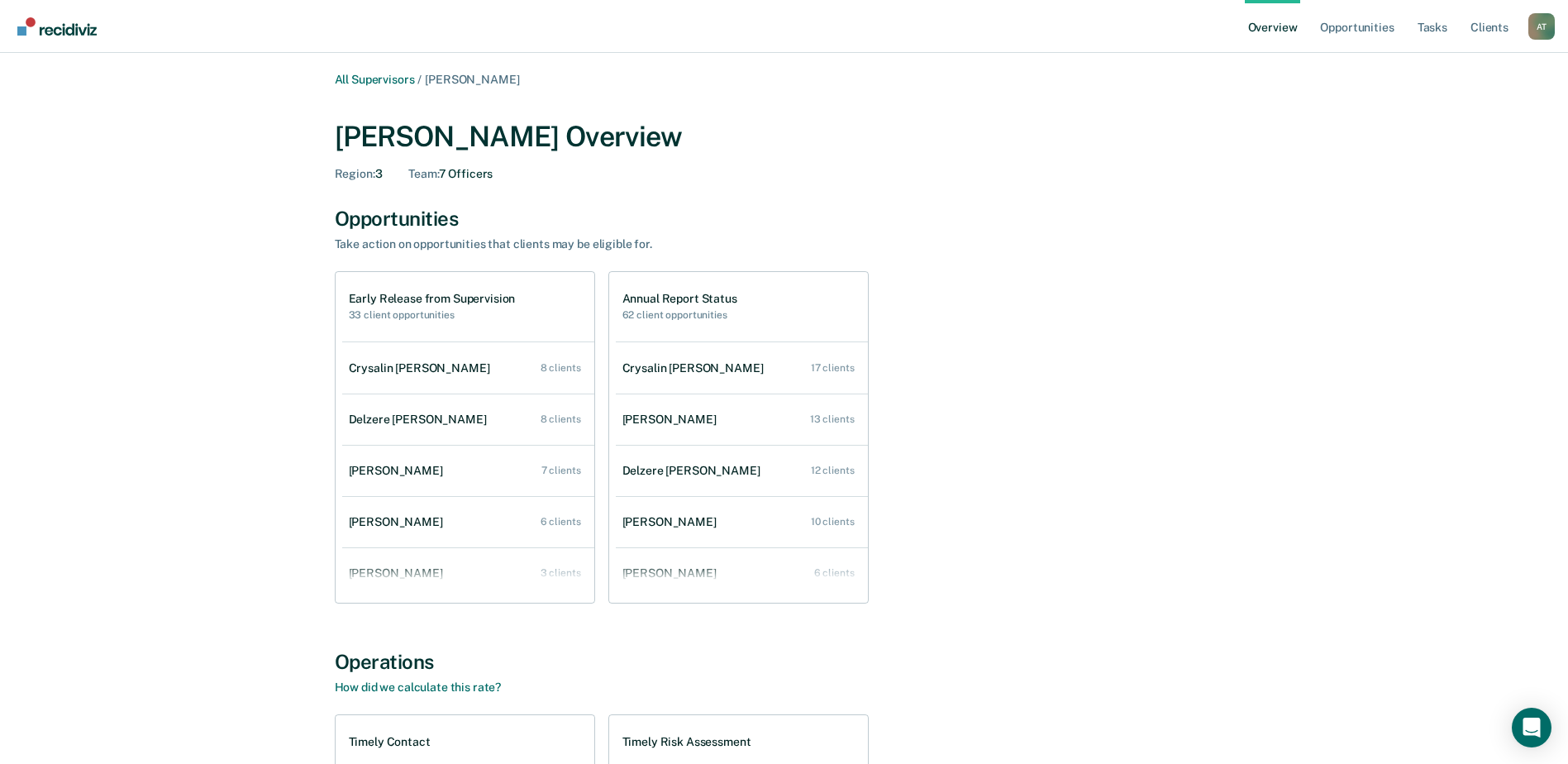
scroll to position [3471, 0]
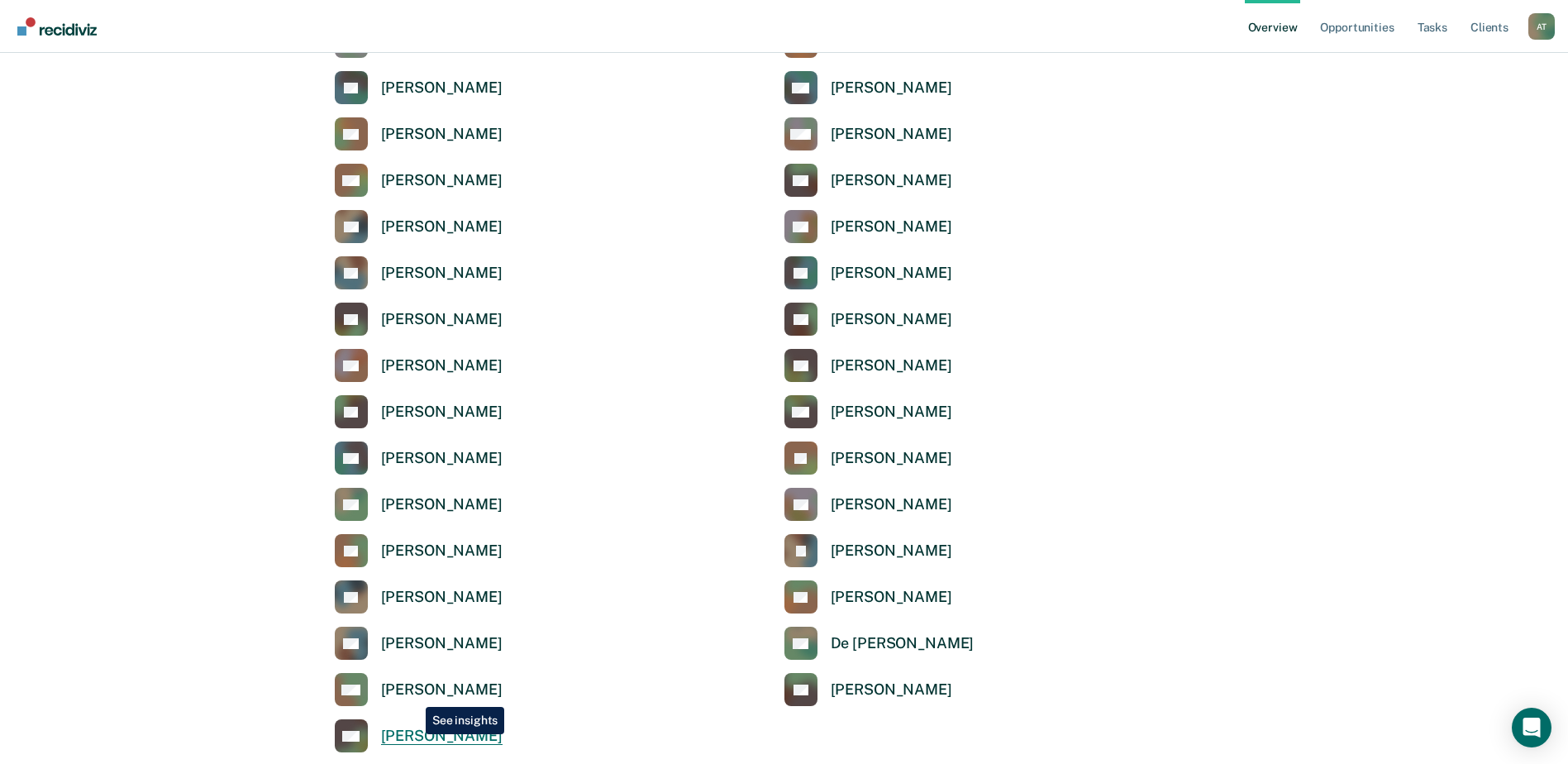
click at [413, 734] on div "[PERSON_NAME]" at bounding box center [441, 736] width 121 height 19
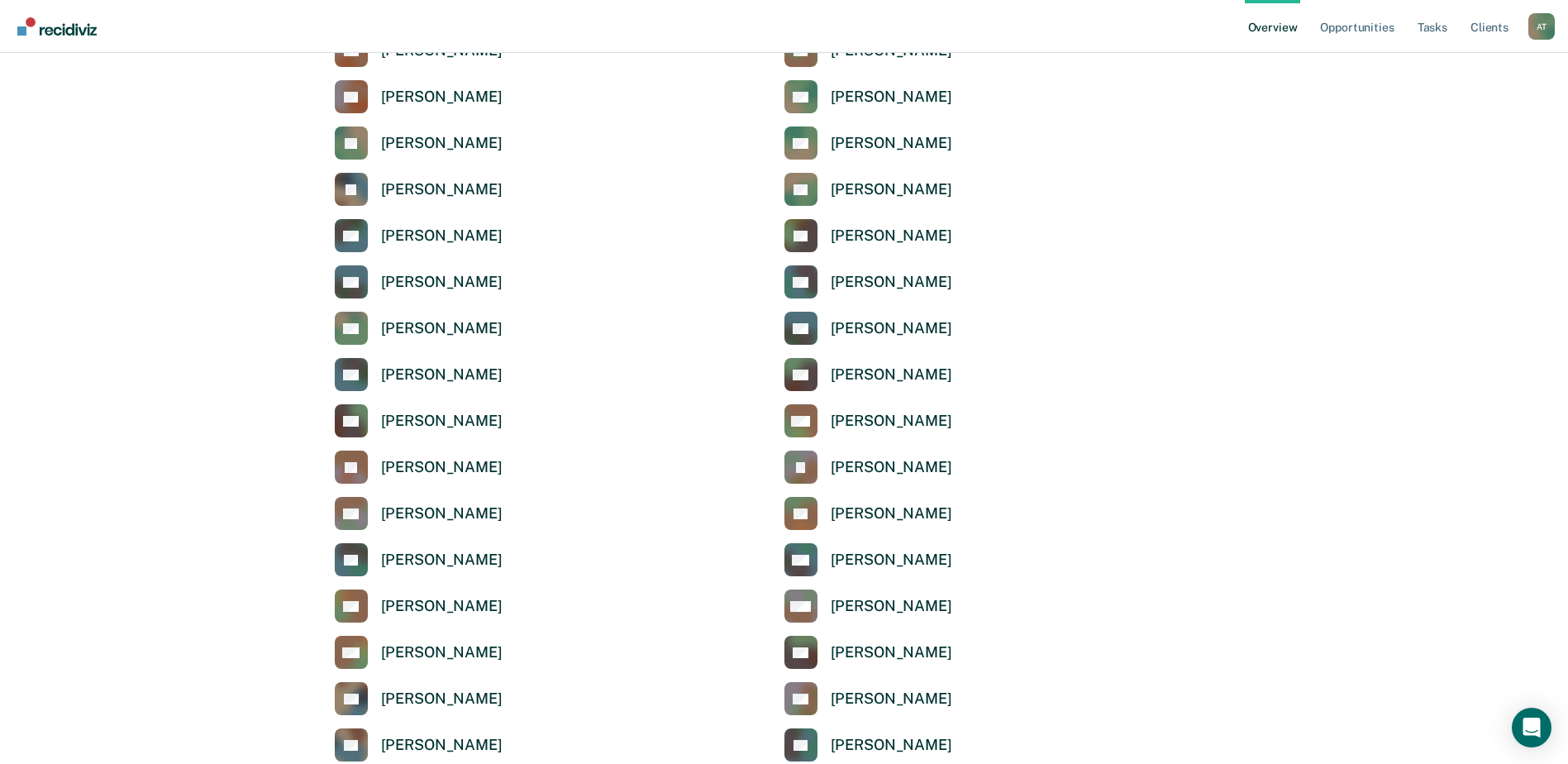
scroll to position [2975, 0]
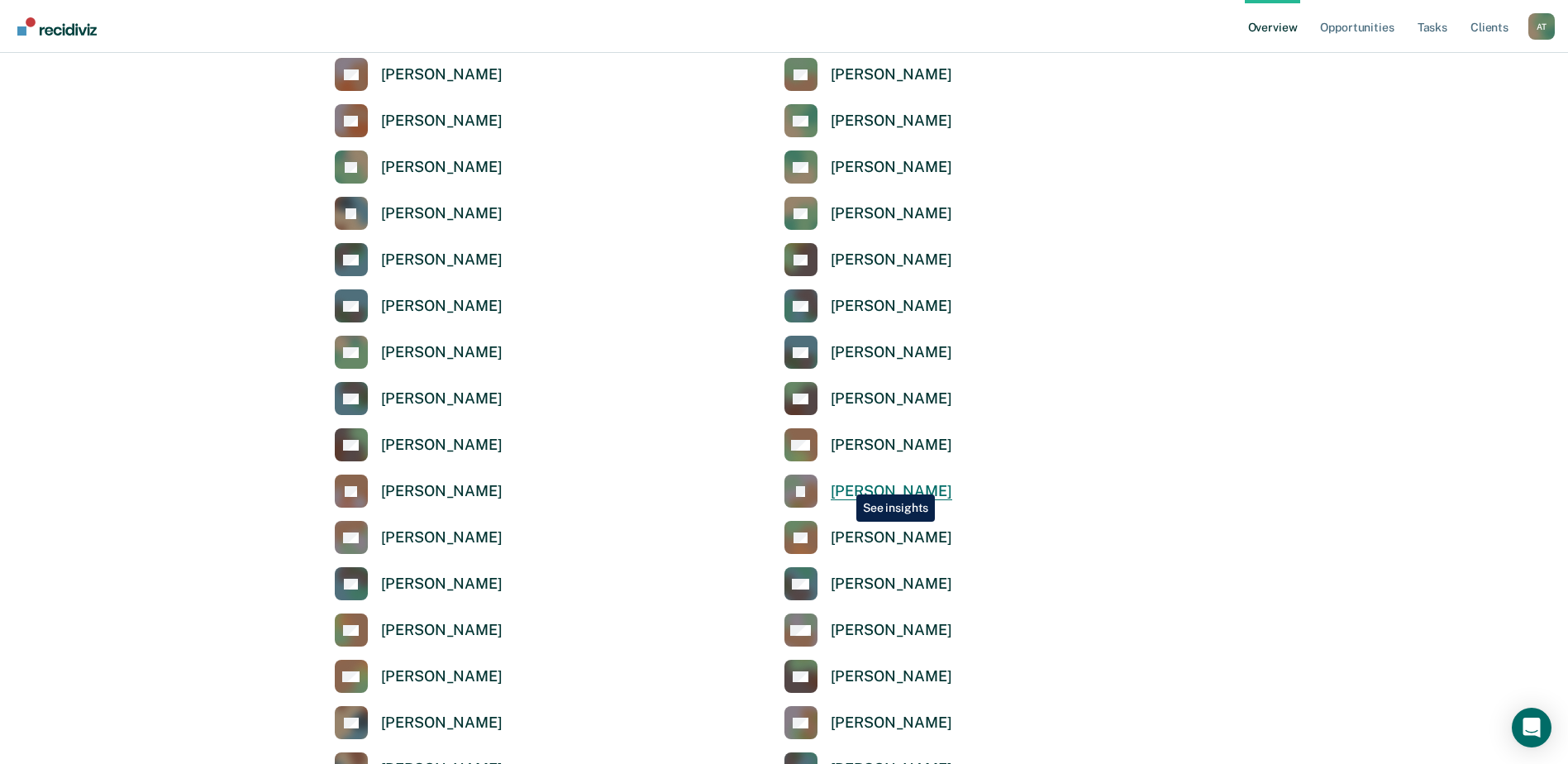
click at [844, 481] on div "[PERSON_NAME]" at bounding box center [892, 490] width 121 height 19
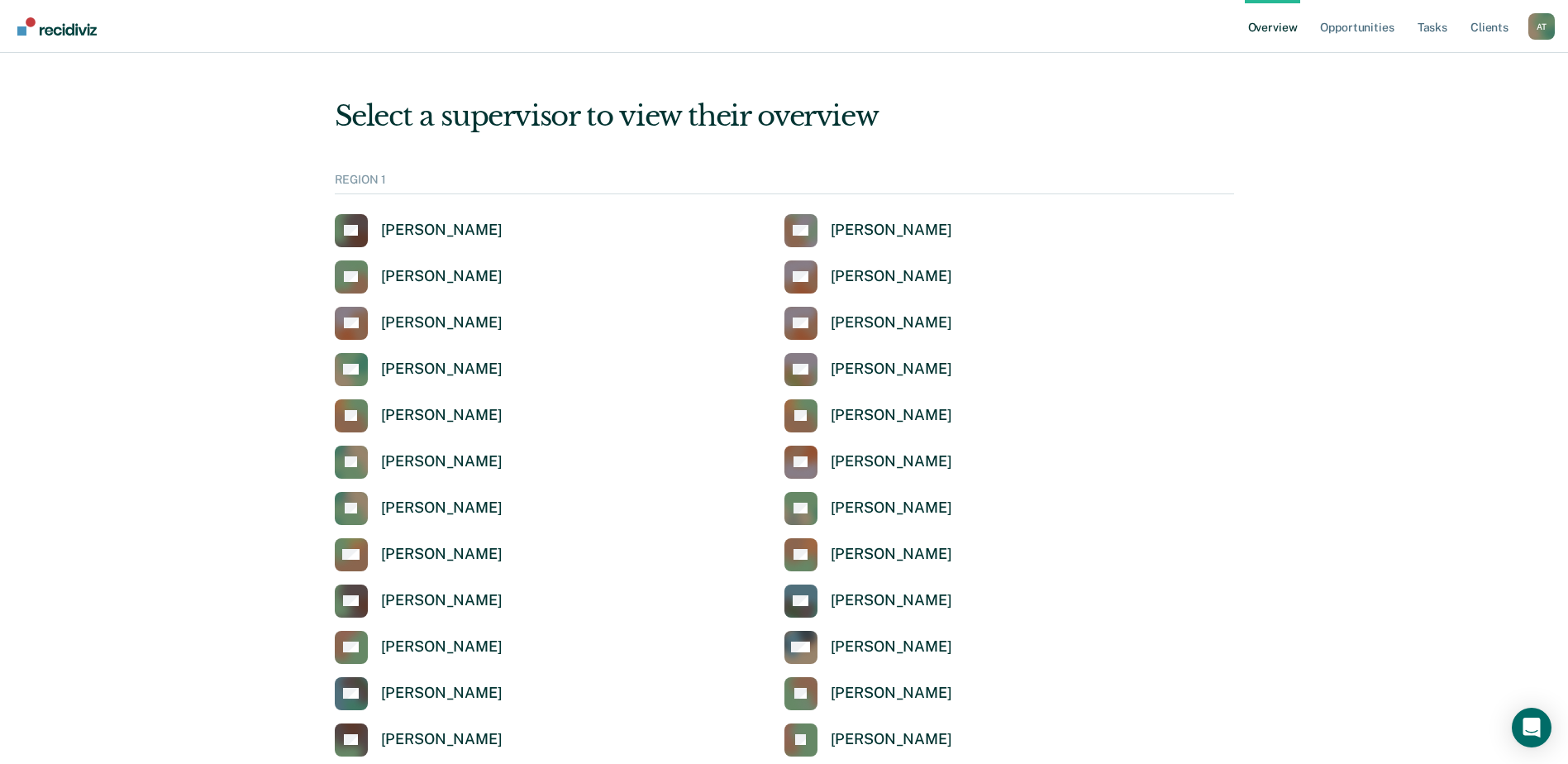
scroll to position [2975, 0]
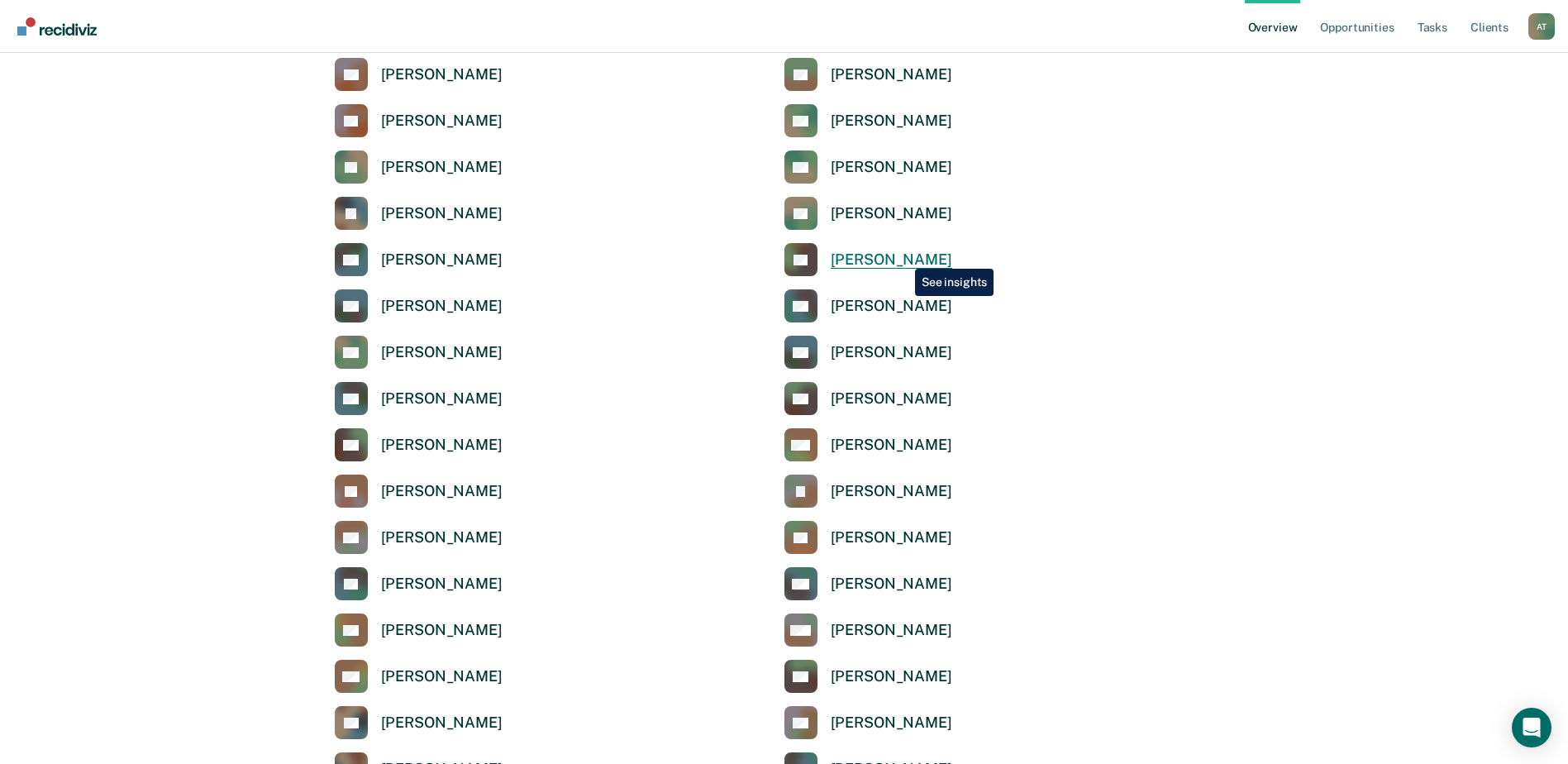
click at [902, 256] on div "[PERSON_NAME]" at bounding box center [892, 259] width 121 height 19
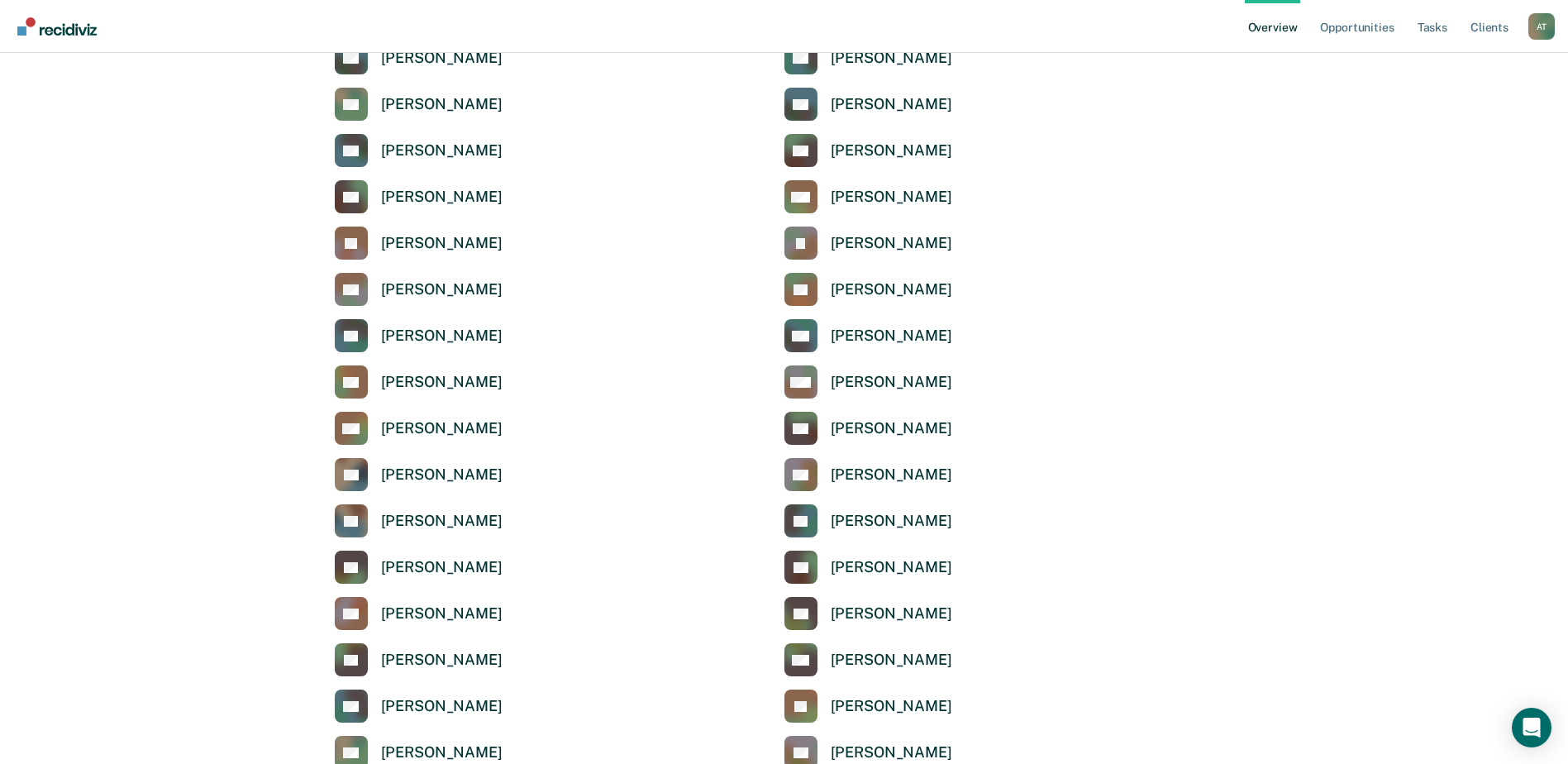
scroll to position [3058, 0]
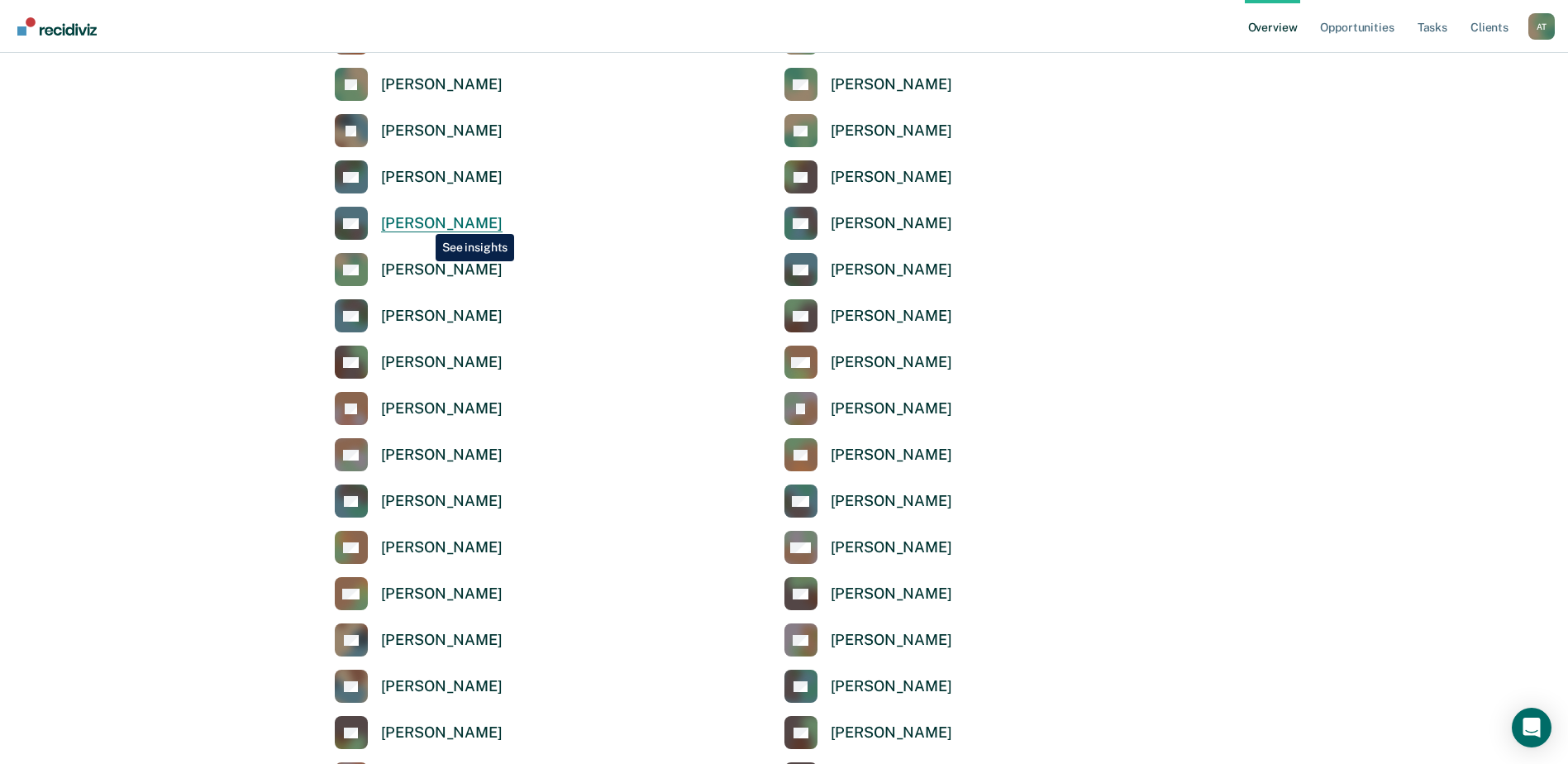
click at [424, 221] on div "[PERSON_NAME]" at bounding box center [441, 223] width 121 height 19
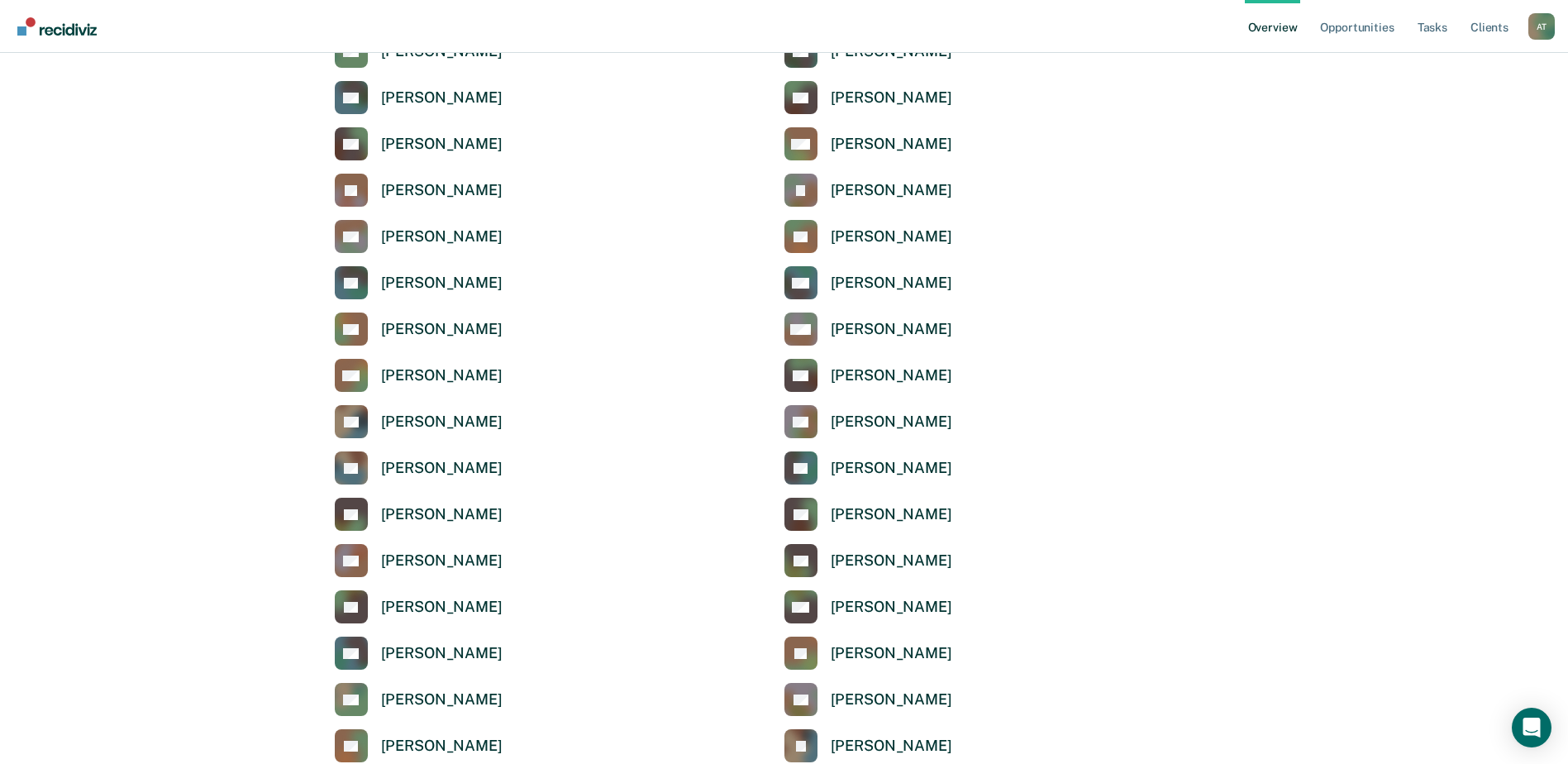
scroll to position [3305, 0]
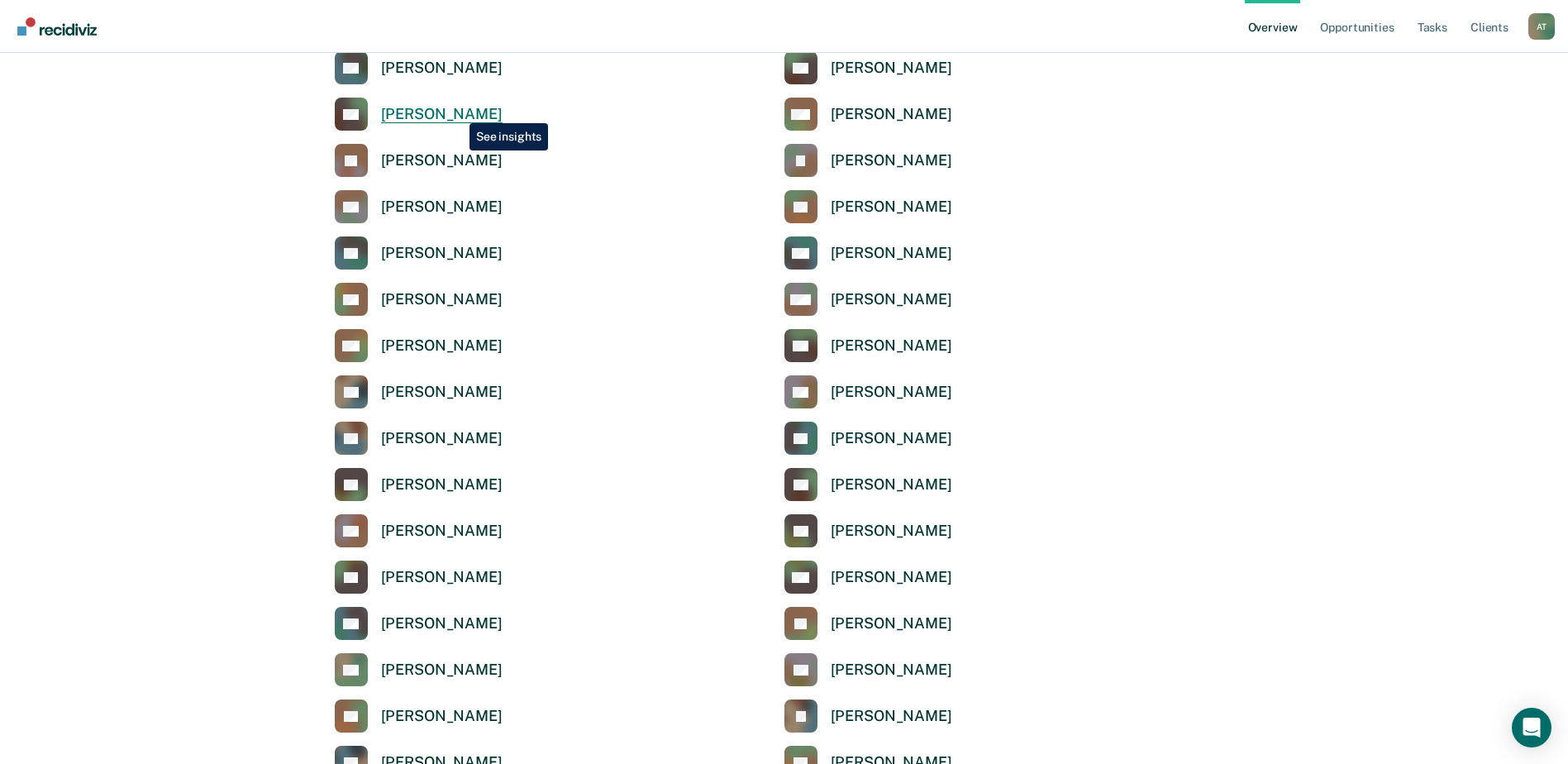
click at [457, 111] on div "[PERSON_NAME]" at bounding box center [441, 113] width 121 height 19
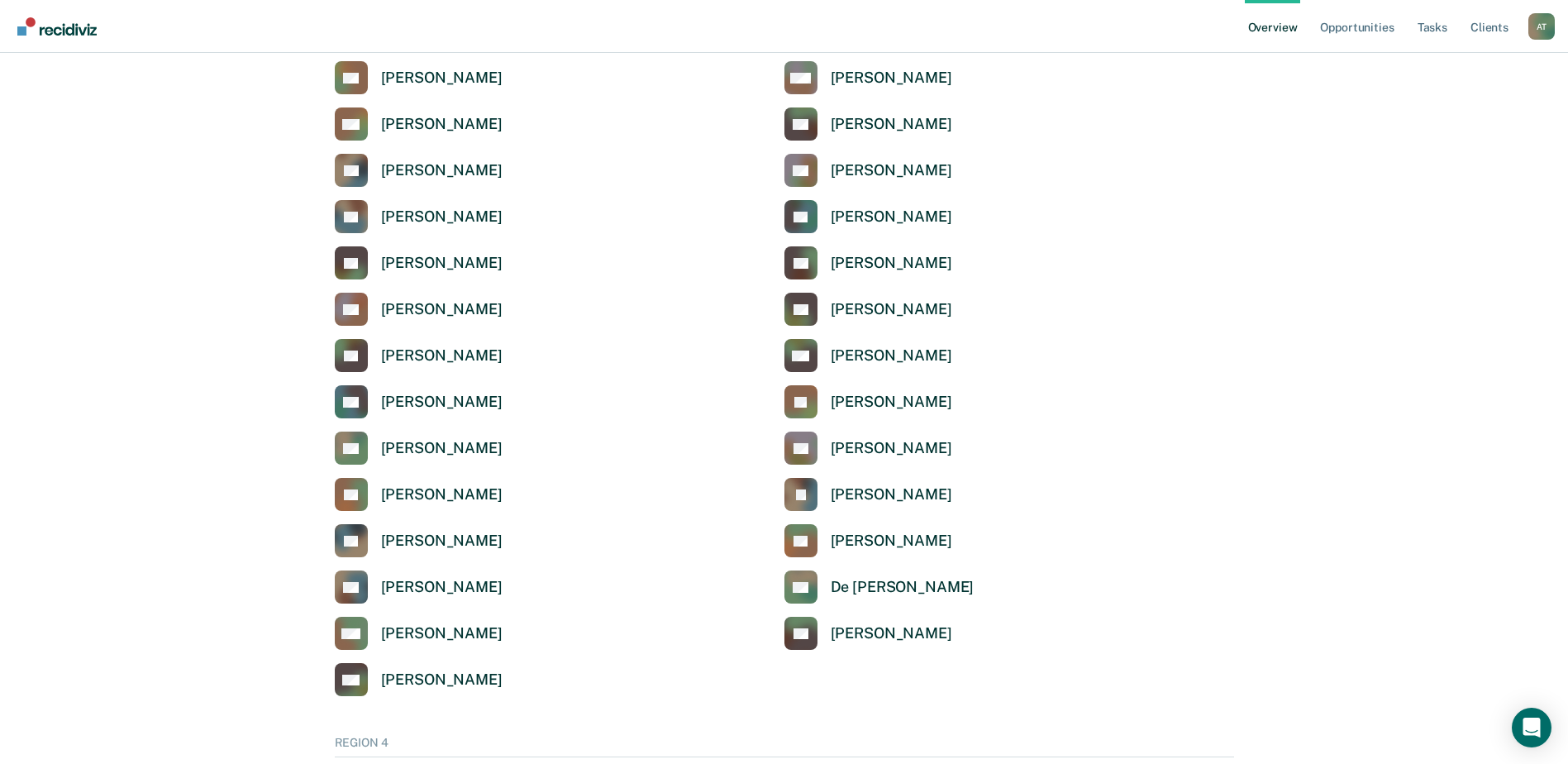
scroll to position [3553, 0]
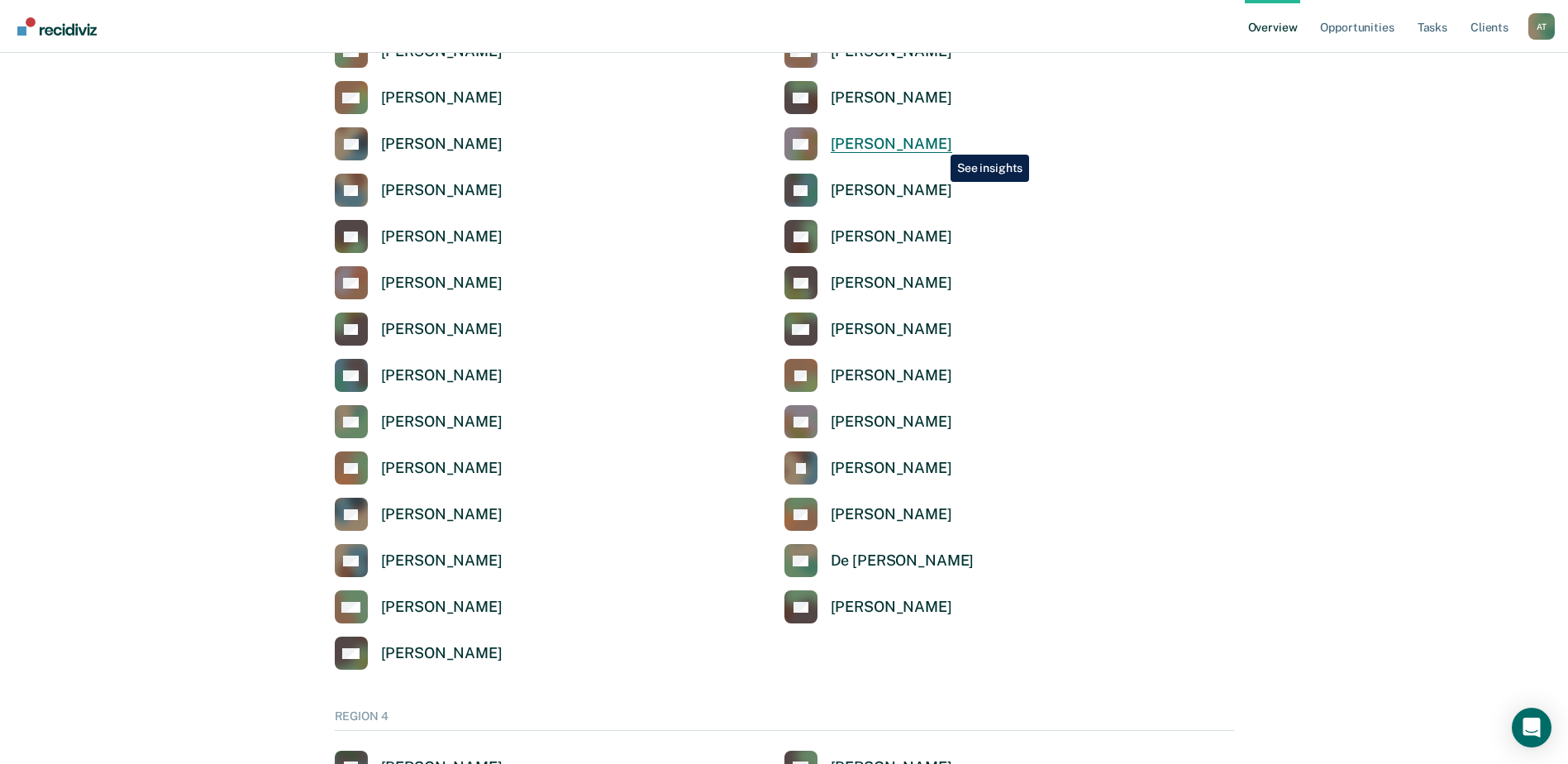
click at [939, 142] on div "[PERSON_NAME]" at bounding box center [892, 144] width 121 height 19
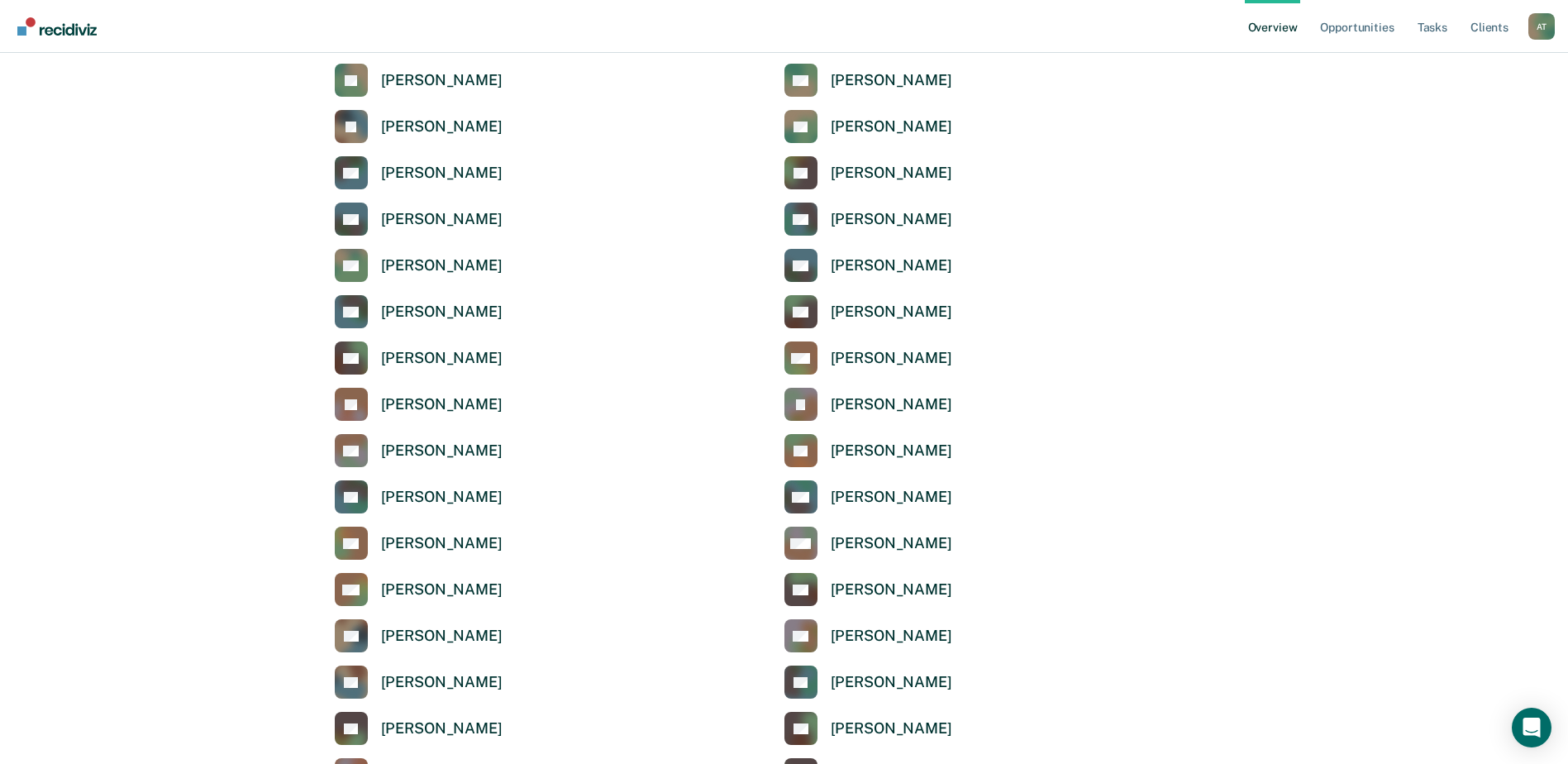
scroll to position [3058, 0]
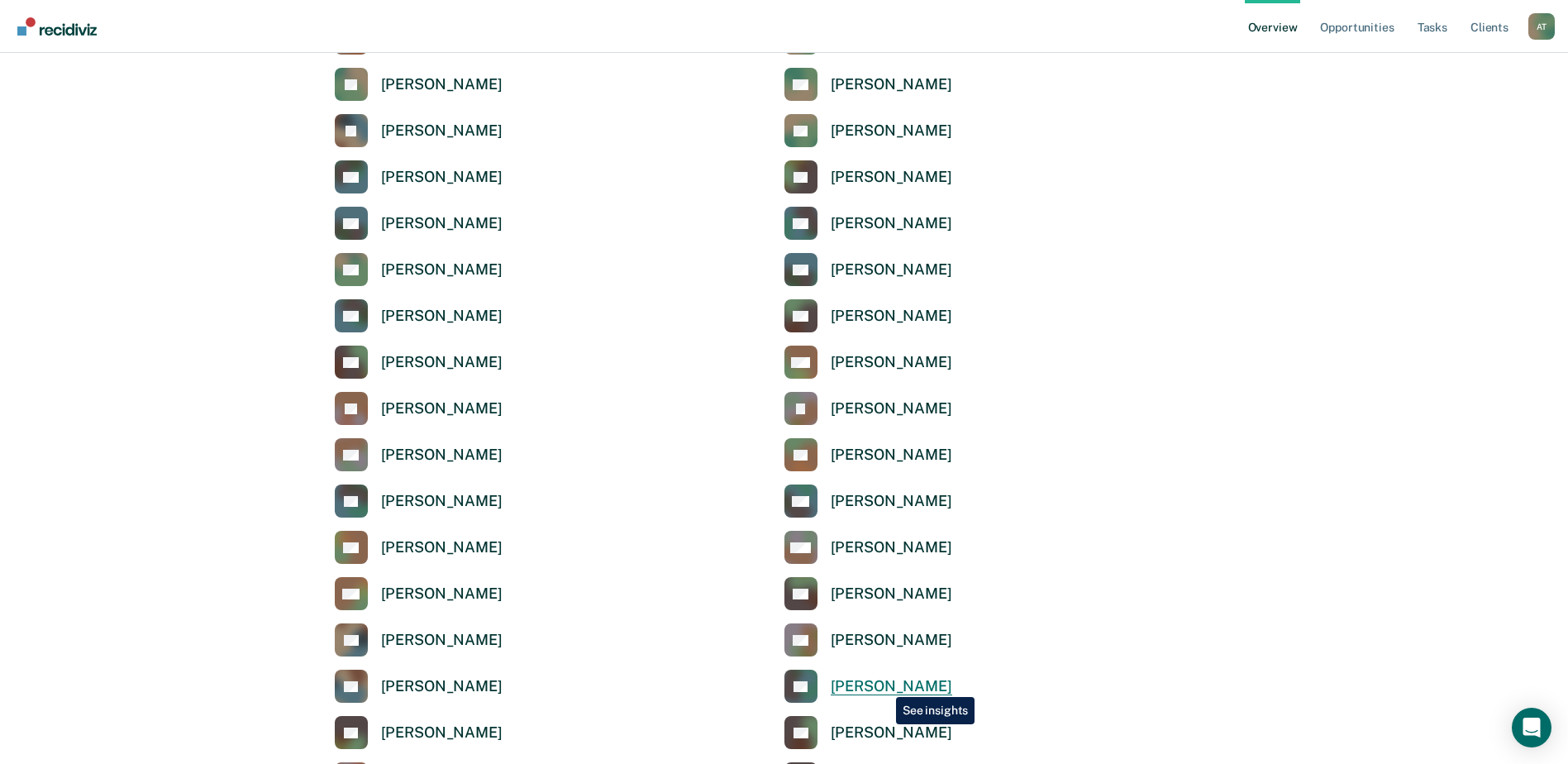
click at [884, 684] on div "[PERSON_NAME]" at bounding box center [892, 686] width 121 height 19
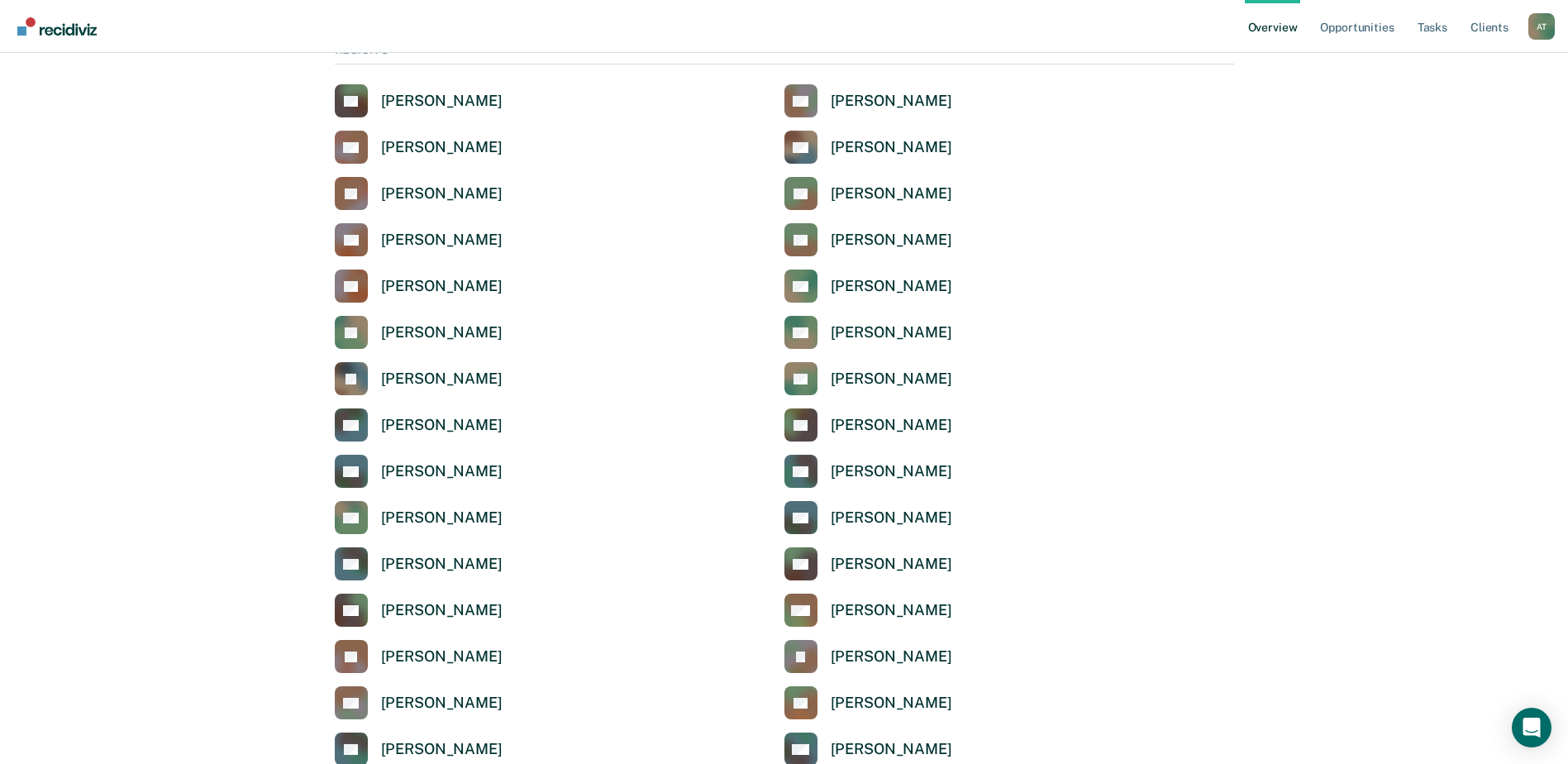
scroll to position [2727, 0]
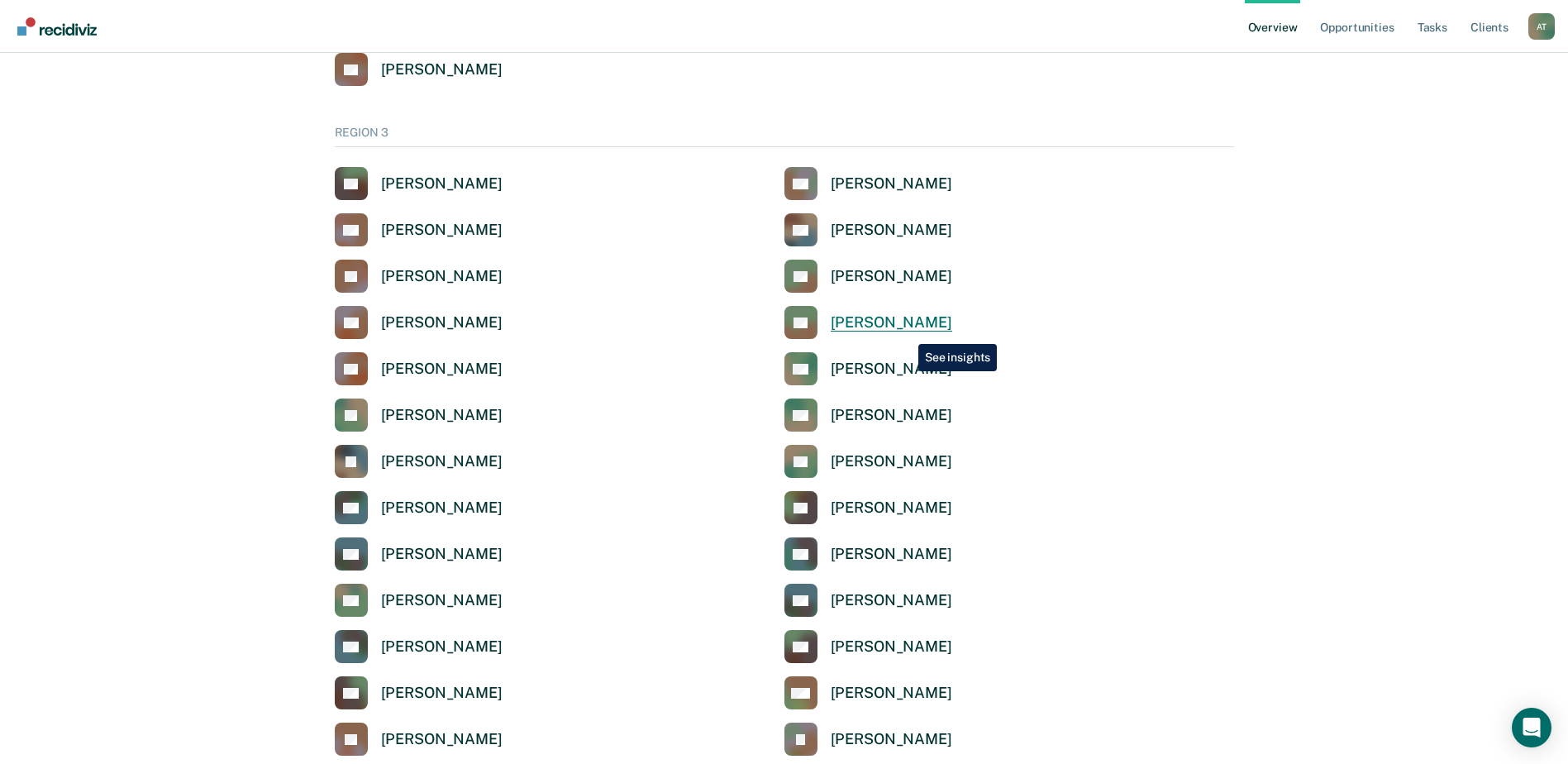
click at [906, 332] on div "[PERSON_NAME]" at bounding box center [892, 322] width 121 height 19
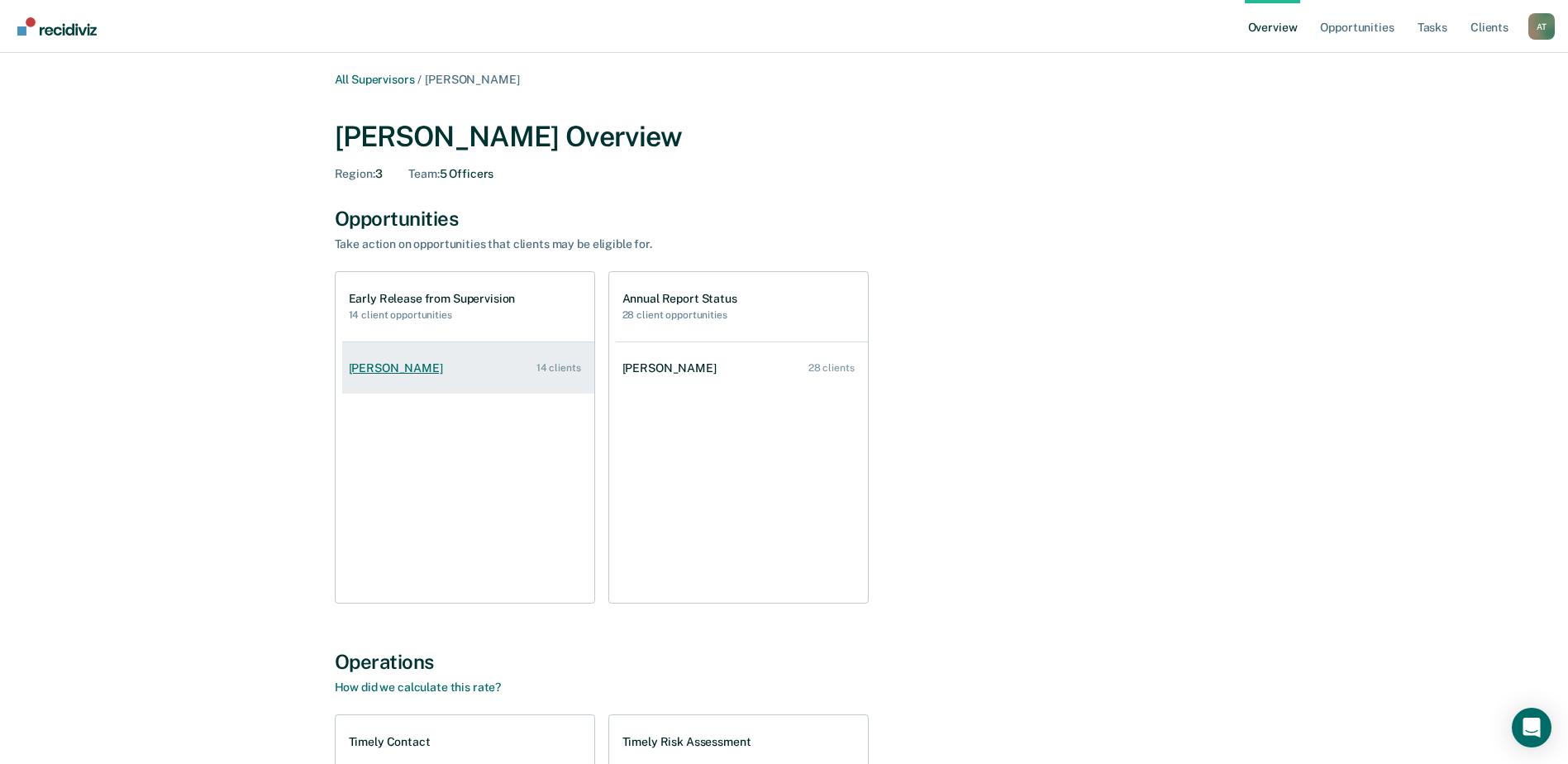
click at [408, 368] on div "[PERSON_NAME]" at bounding box center [398, 368] width 101 height 14
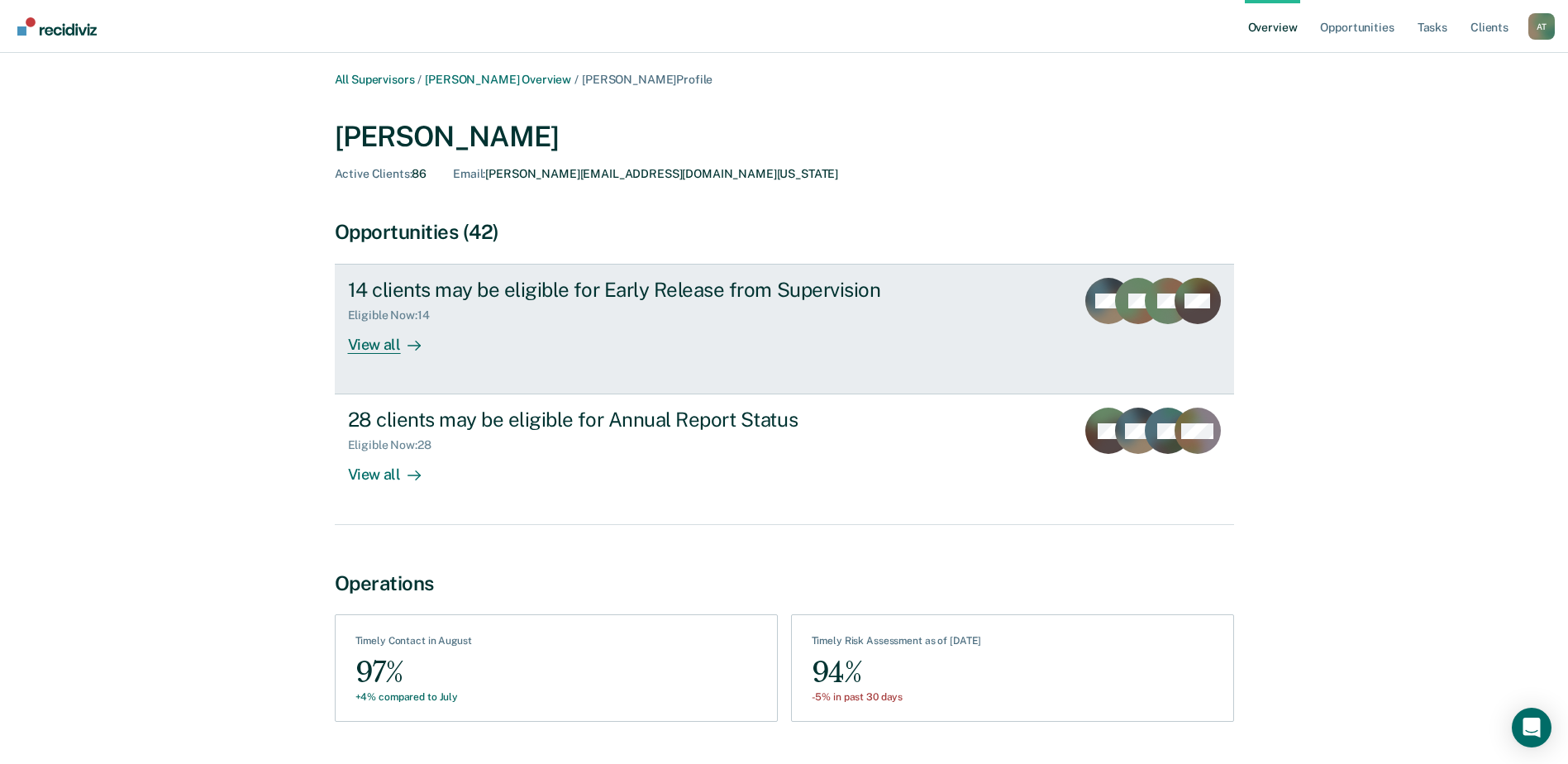
click at [371, 349] on div "View all" at bounding box center [394, 337] width 93 height 32
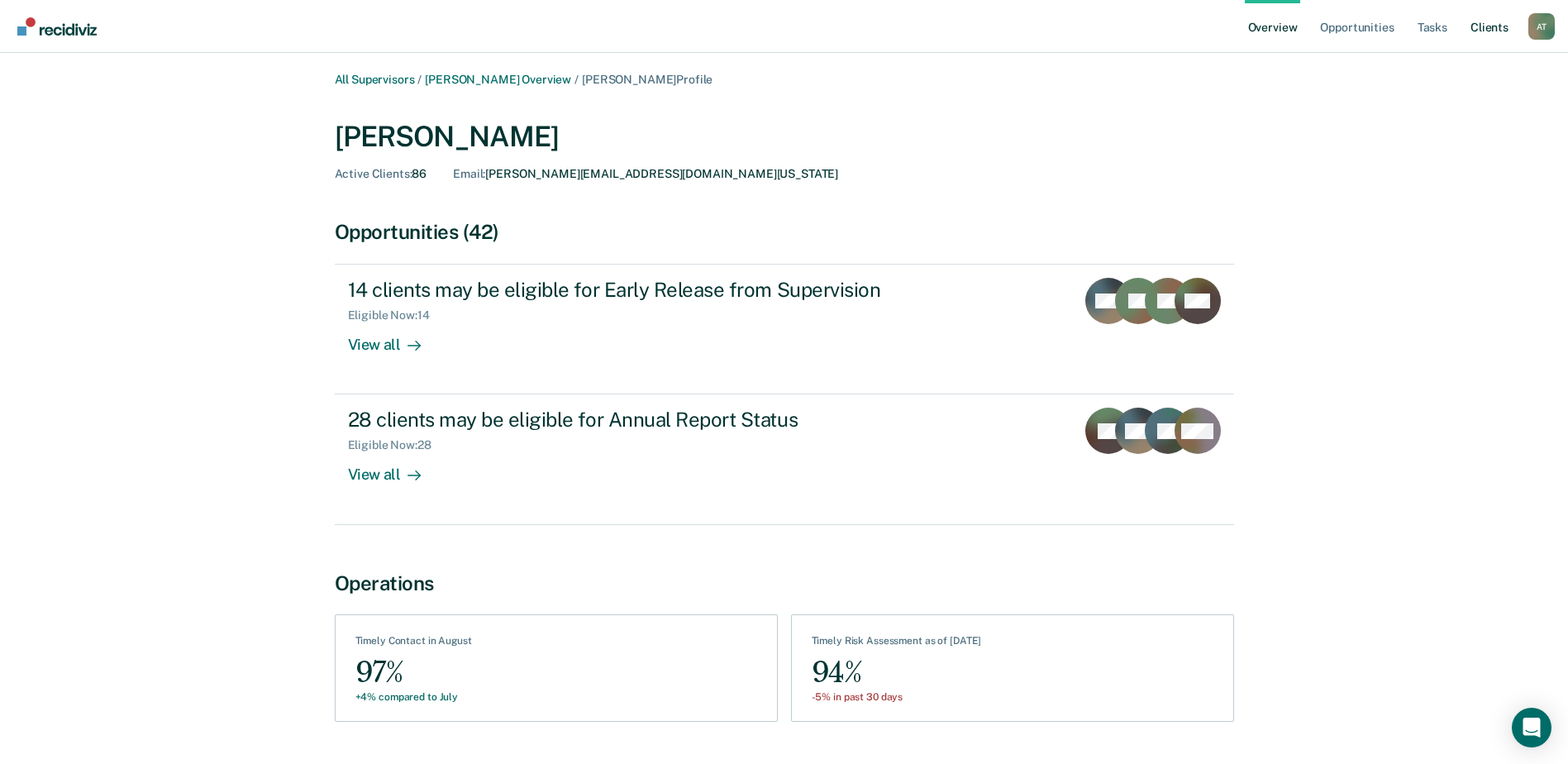
click at [1488, 26] on link "Client s" at bounding box center [1490, 26] width 45 height 53
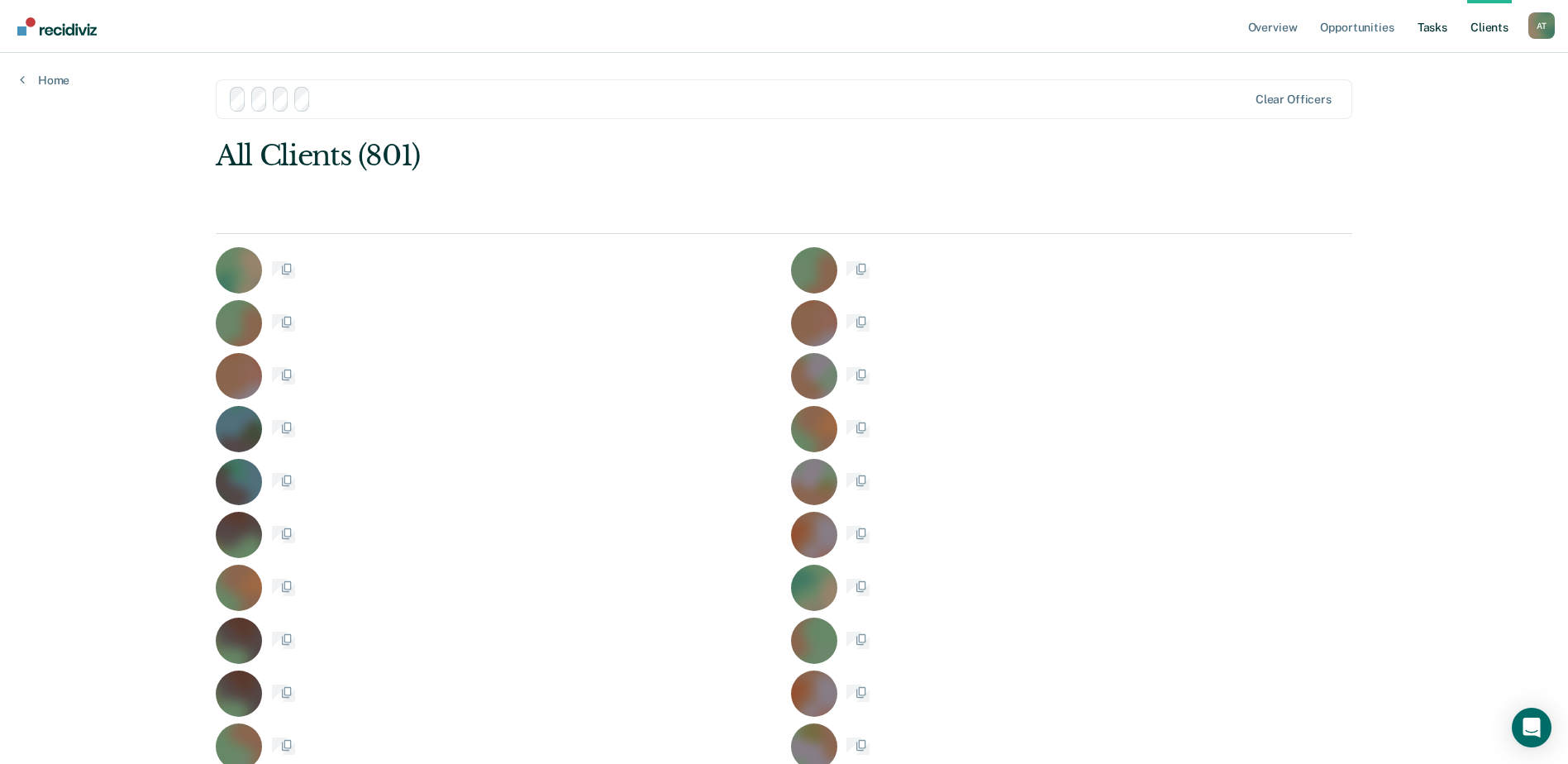
click at [1432, 29] on link "Tasks" at bounding box center [1432, 26] width 36 height 53
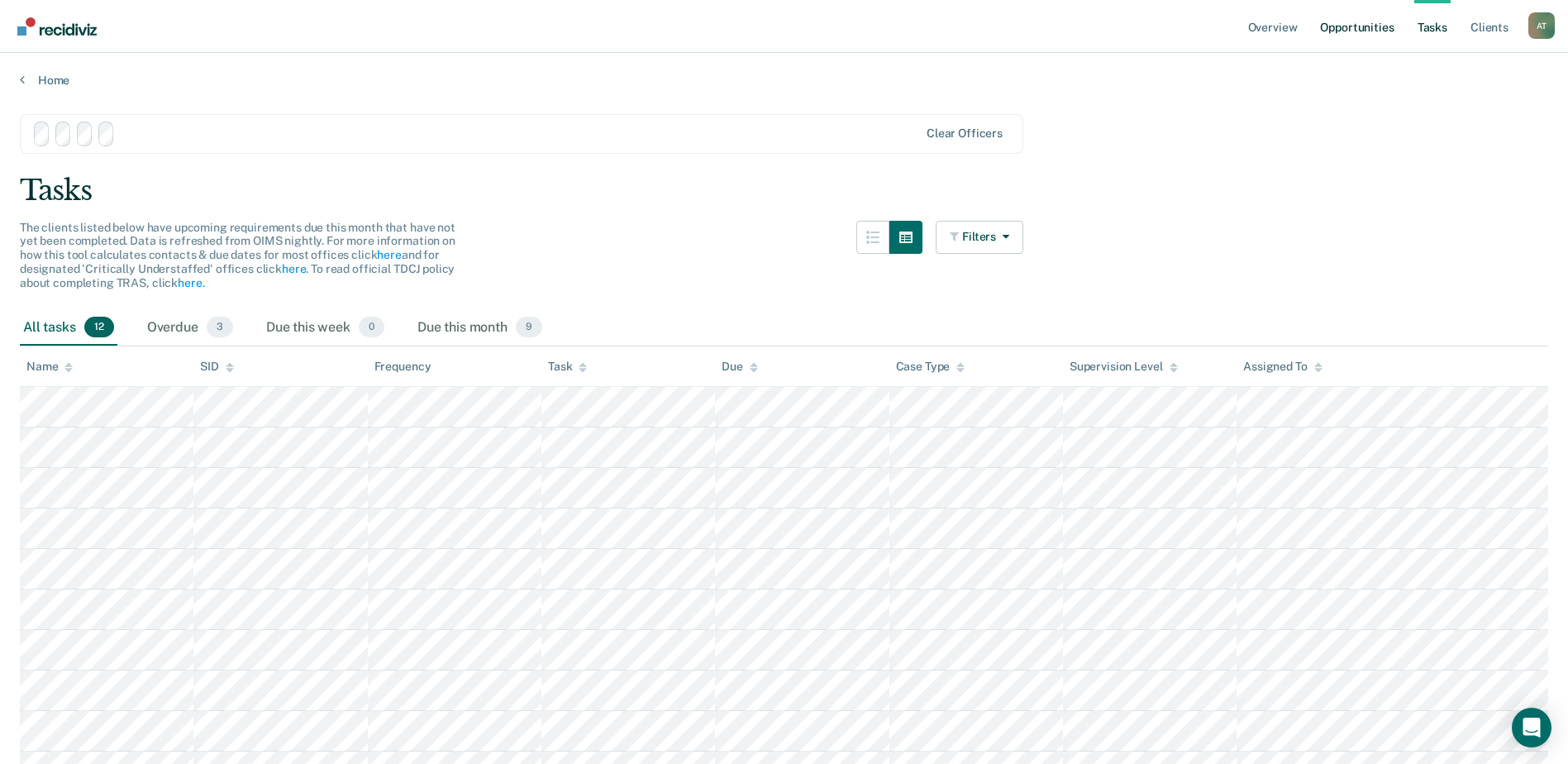
click at [1345, 31] on link "Opportunities" at bounding box center [1358, 26] width 80 height 53
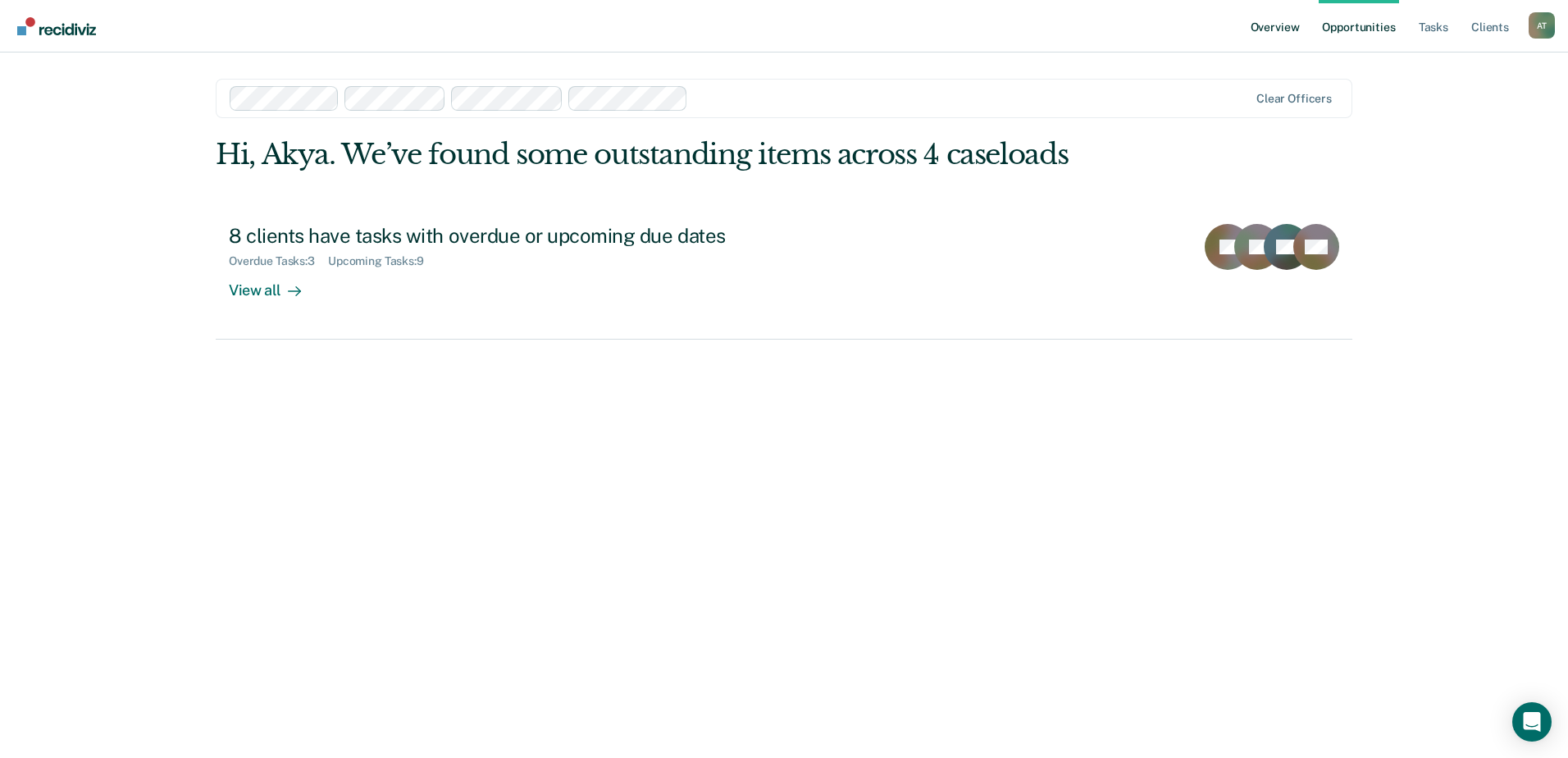
click at [1278, 26] on link "Overview" at bounding box center [1275, 26] width 55 height 52
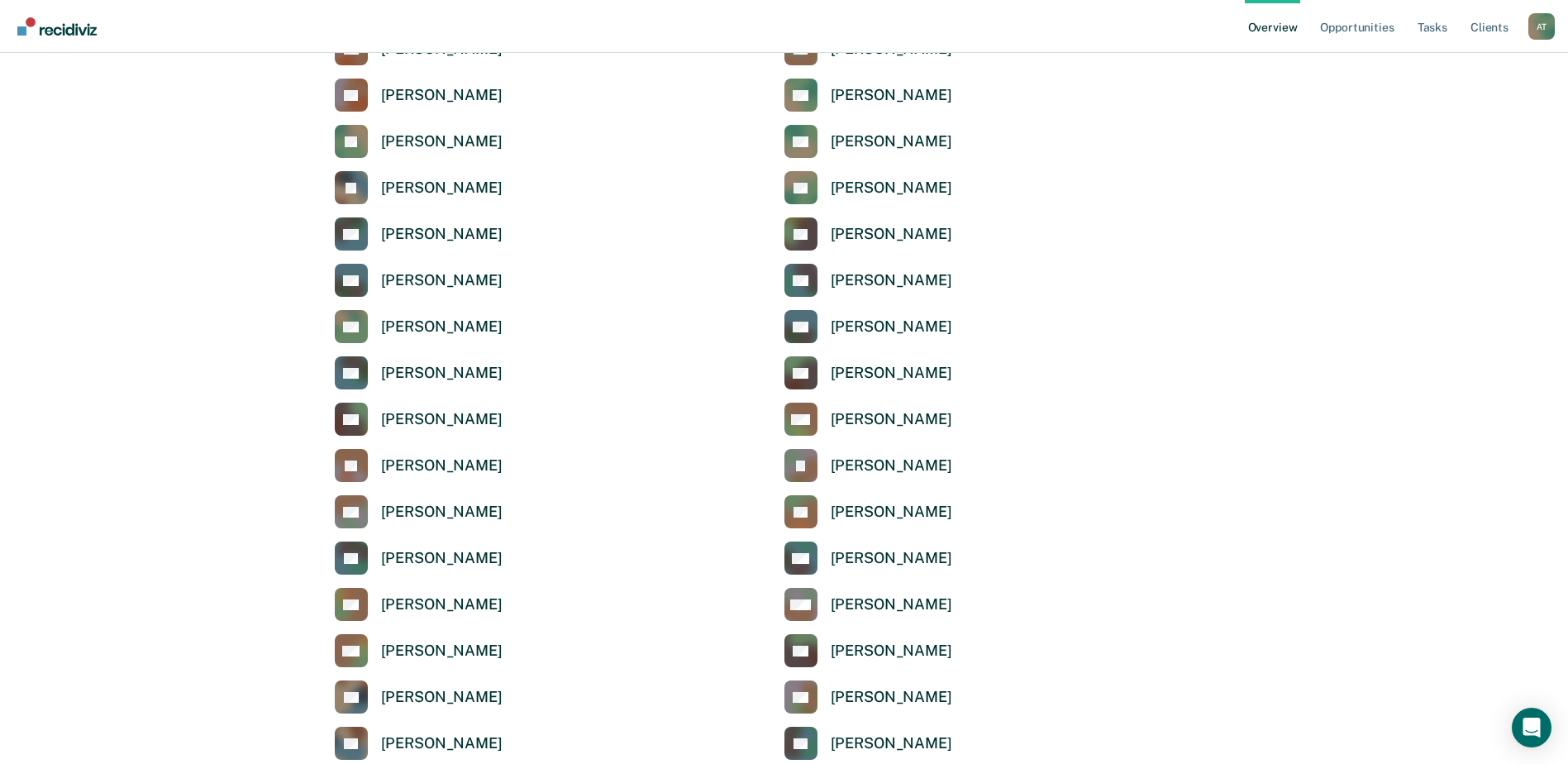
scroll to position [2975, 0]
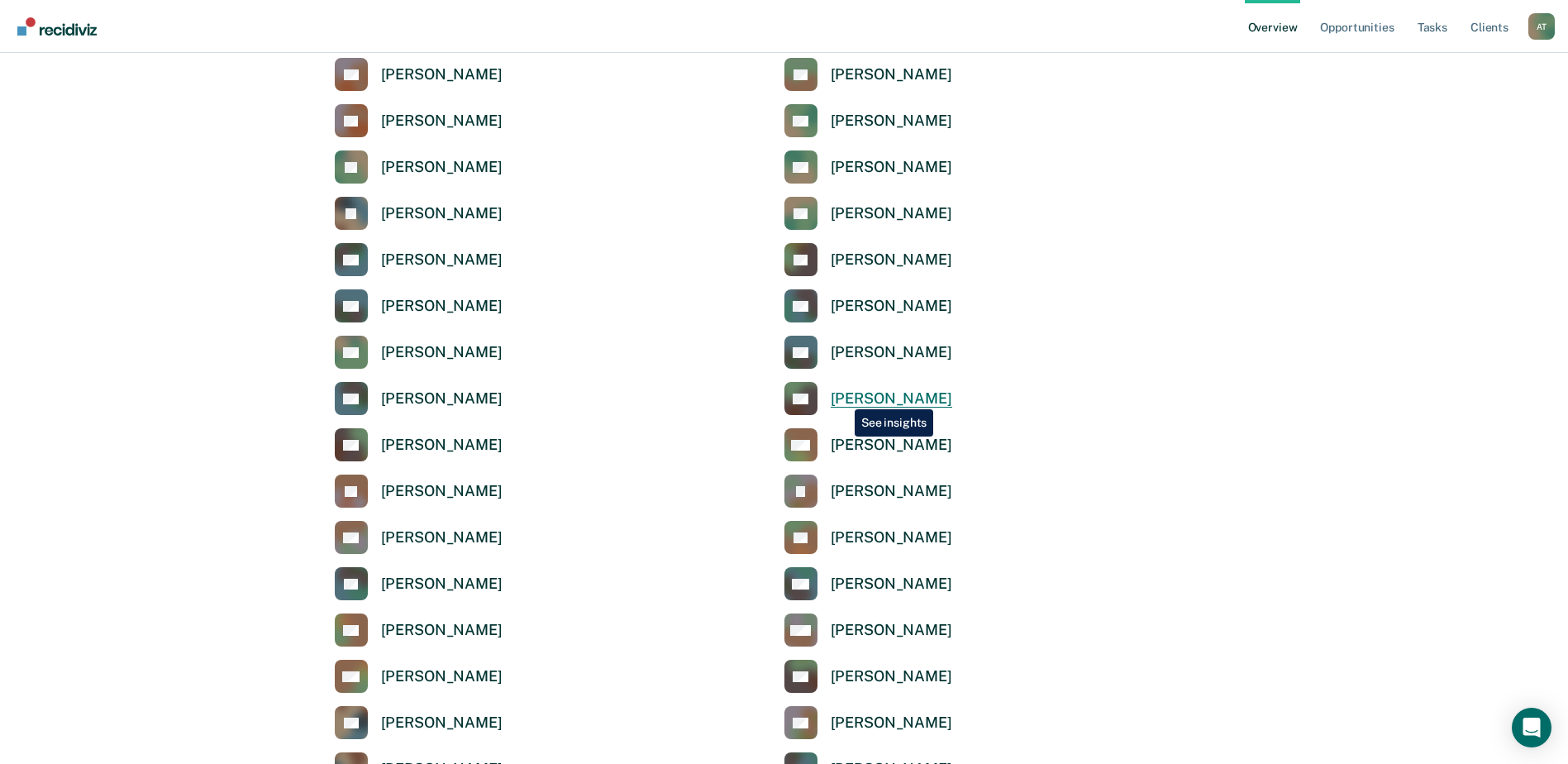
click at [844, 396] on div "[PERSON_NAME]" at bounding box center [892, 398] width 121 height 19
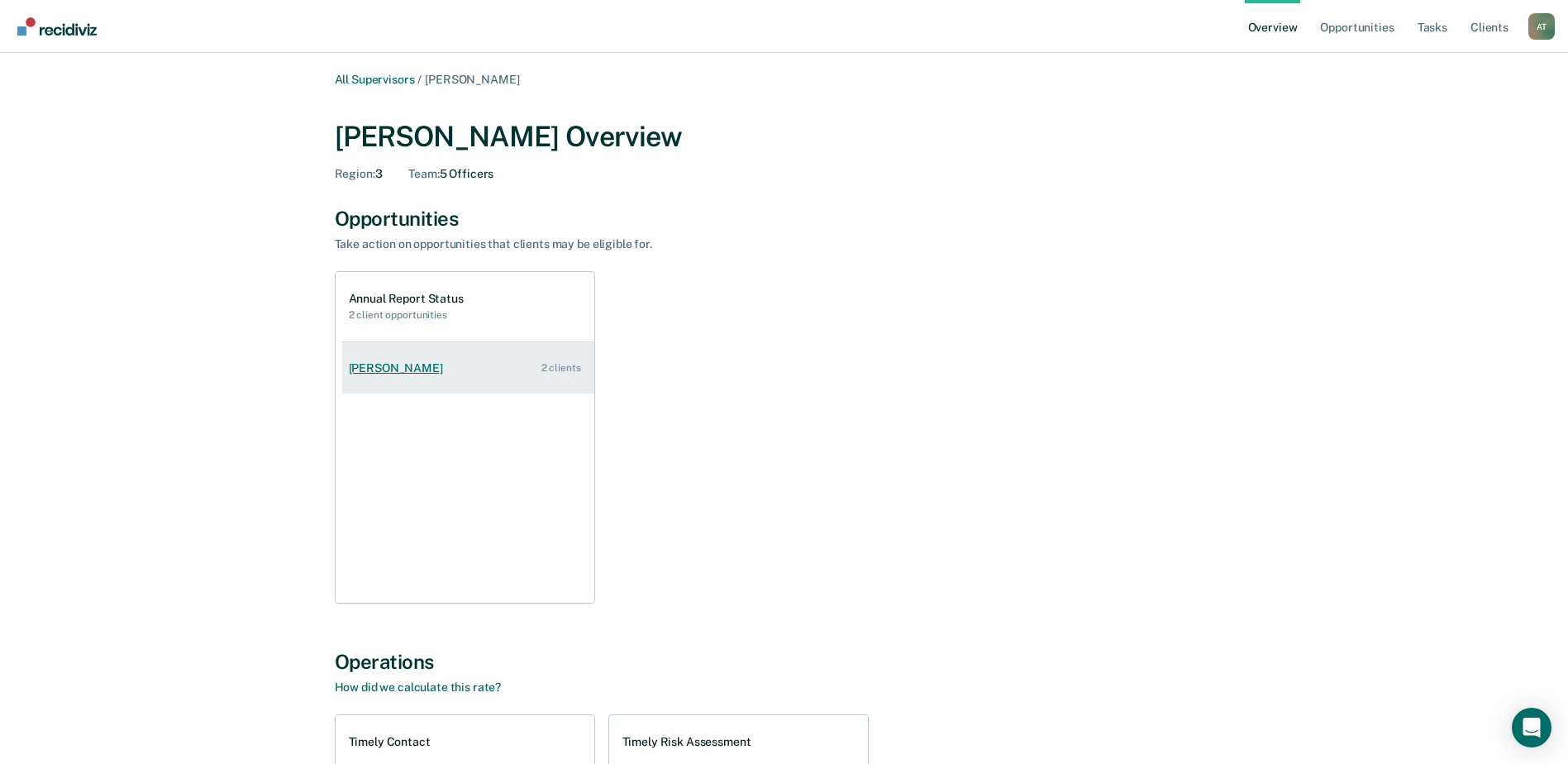
click at [379, 364] on div "[PERSON_NAME]" at bounding box center [398, 368] width 101 height 14
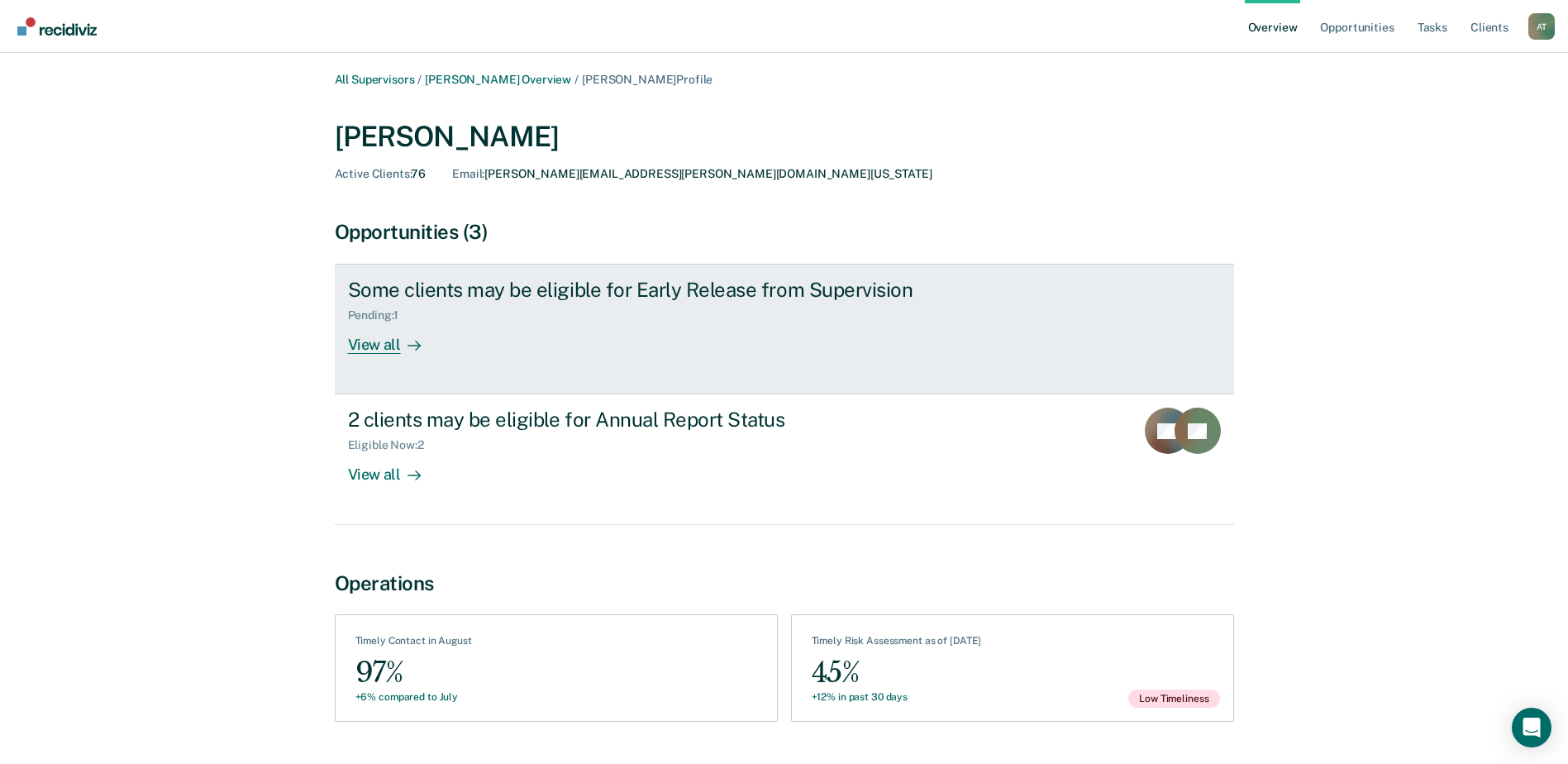
click at [379, 340] on div "View all" at bounding box center [394, 337] width 93 height 32
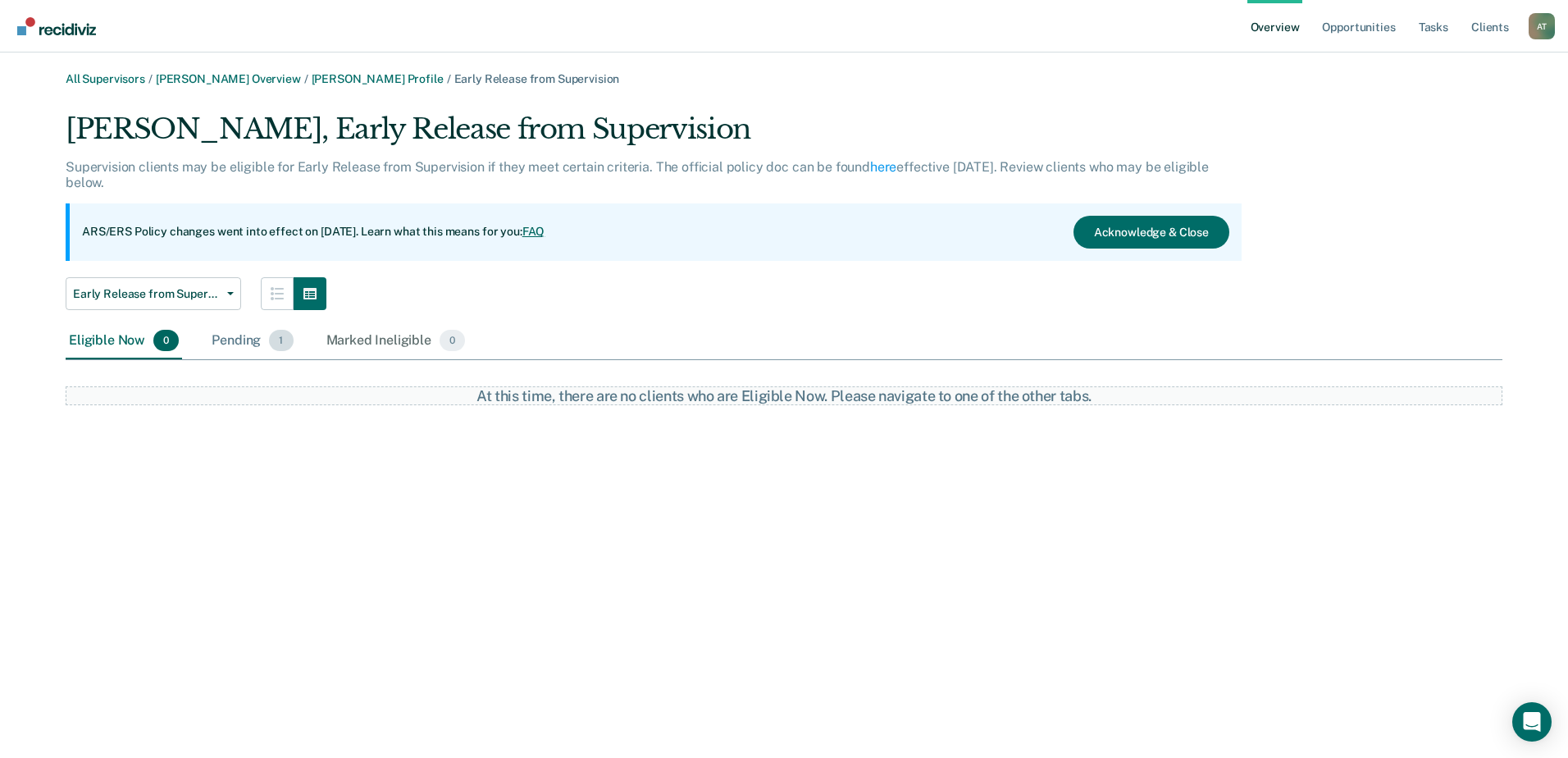
click at [236, 336] on div "Pending 1" at bounding box center [252, 341] width 87 height 36
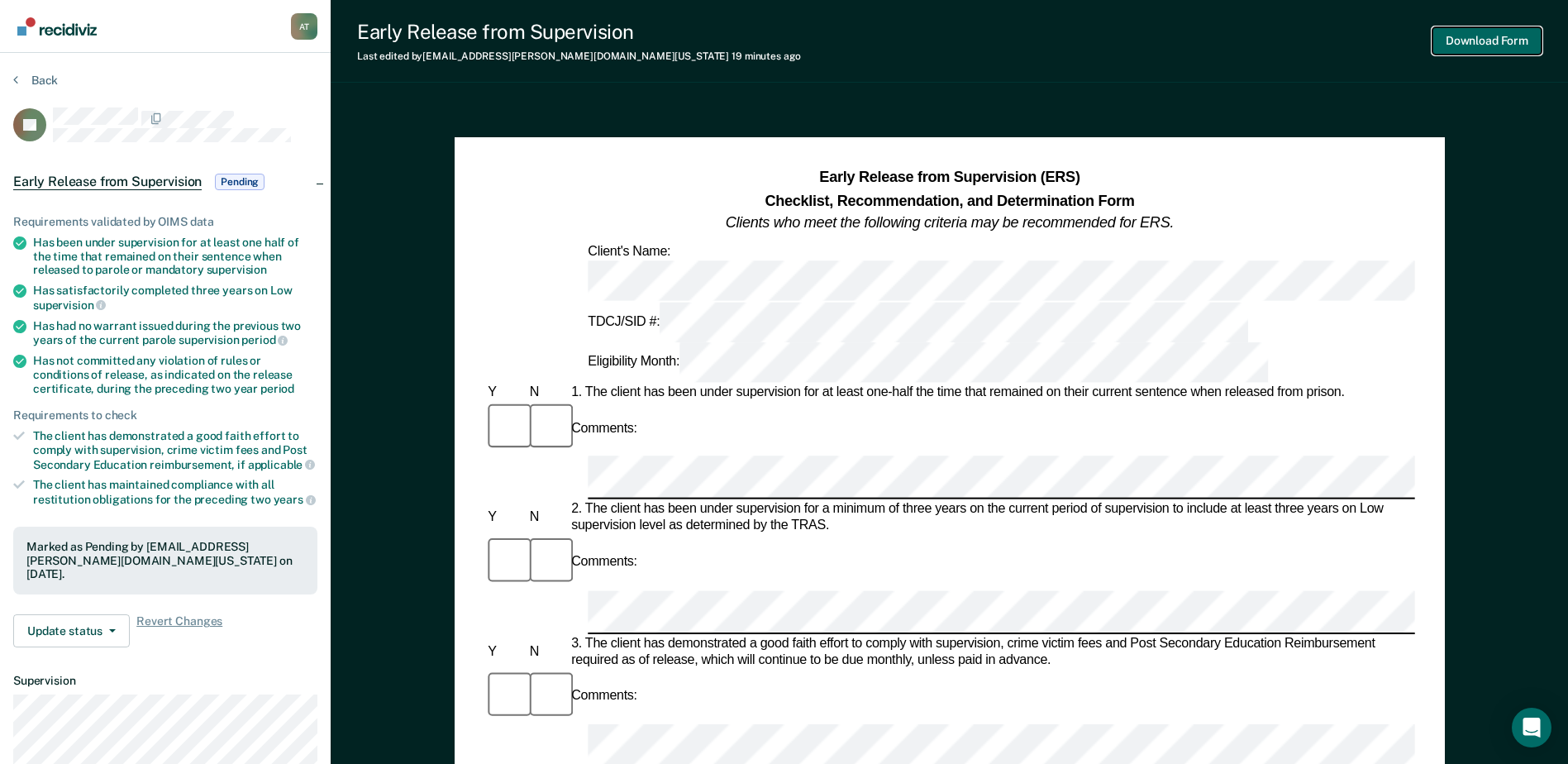
click at [1501, 34] on button "Download Form" at bounding box center [1488, 41] width 110 height 27
